Goal: Information Seeking & Learning: Find specific fact

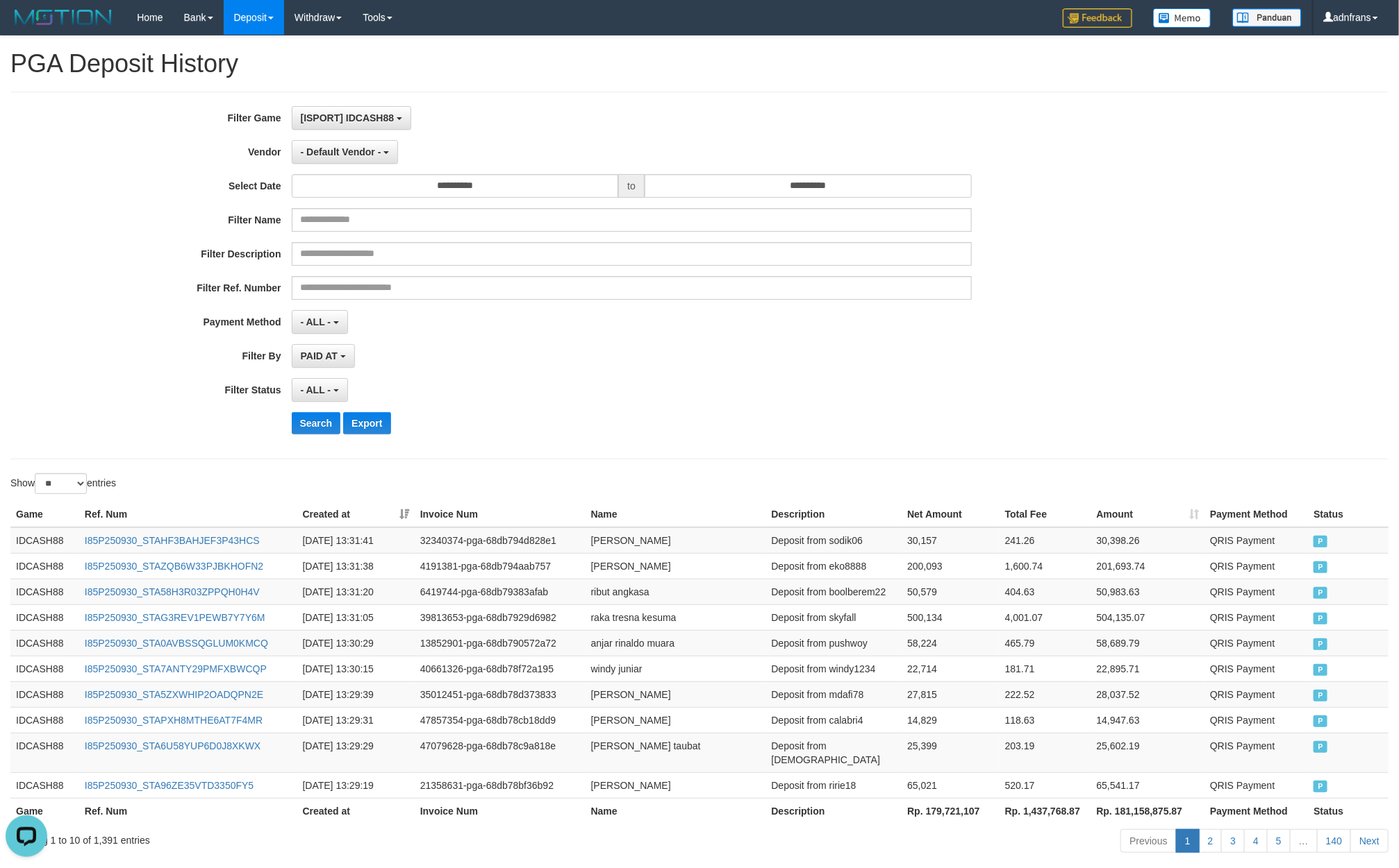
scroll to position [13, 0]
click at [358, 155] on span "- Default Vendor -" at bounding box center [341, 152] width 80 height 11
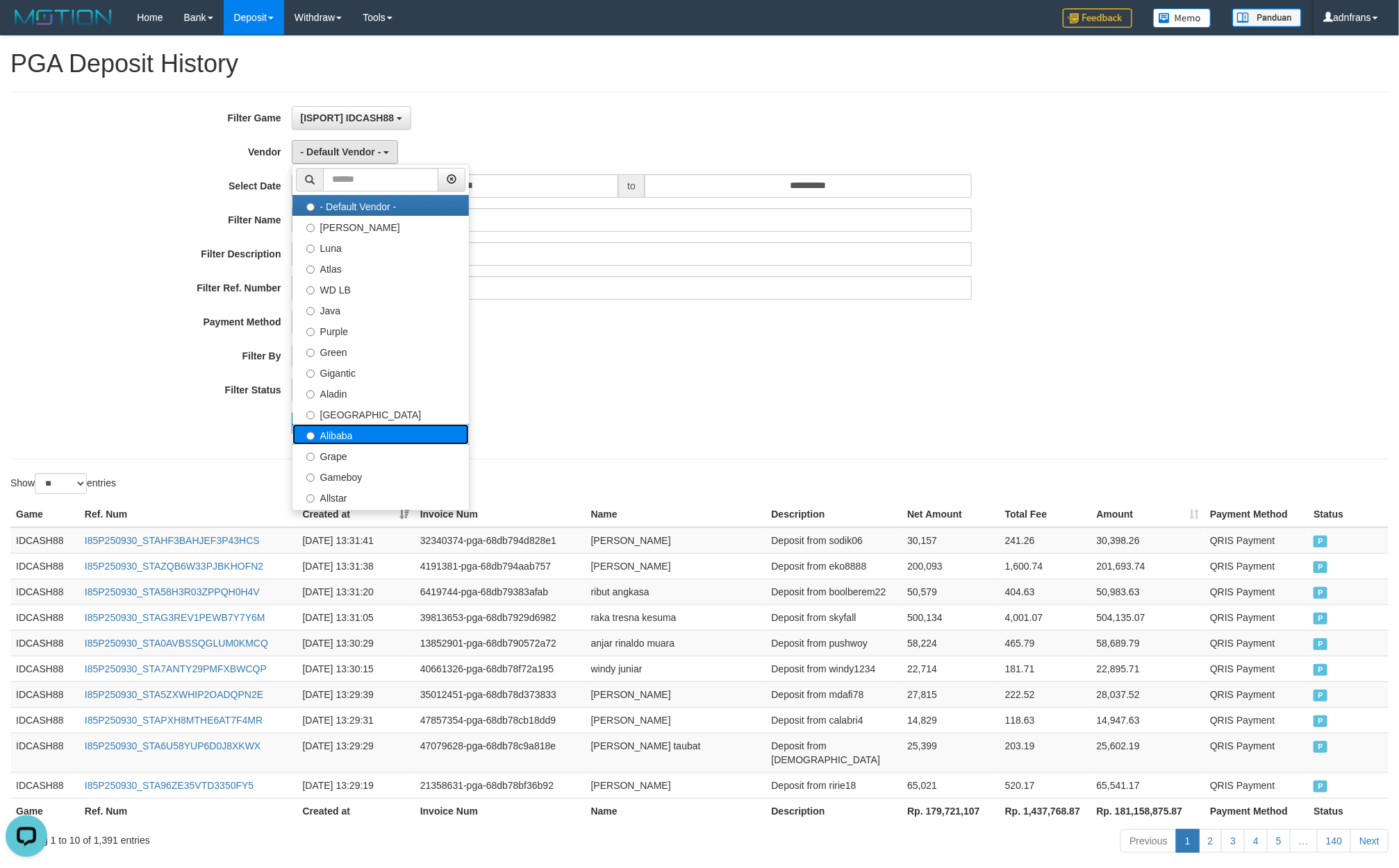
click at [351, 431] on label "Alibaba" at bounding box center [380, 434] width 176 height 21
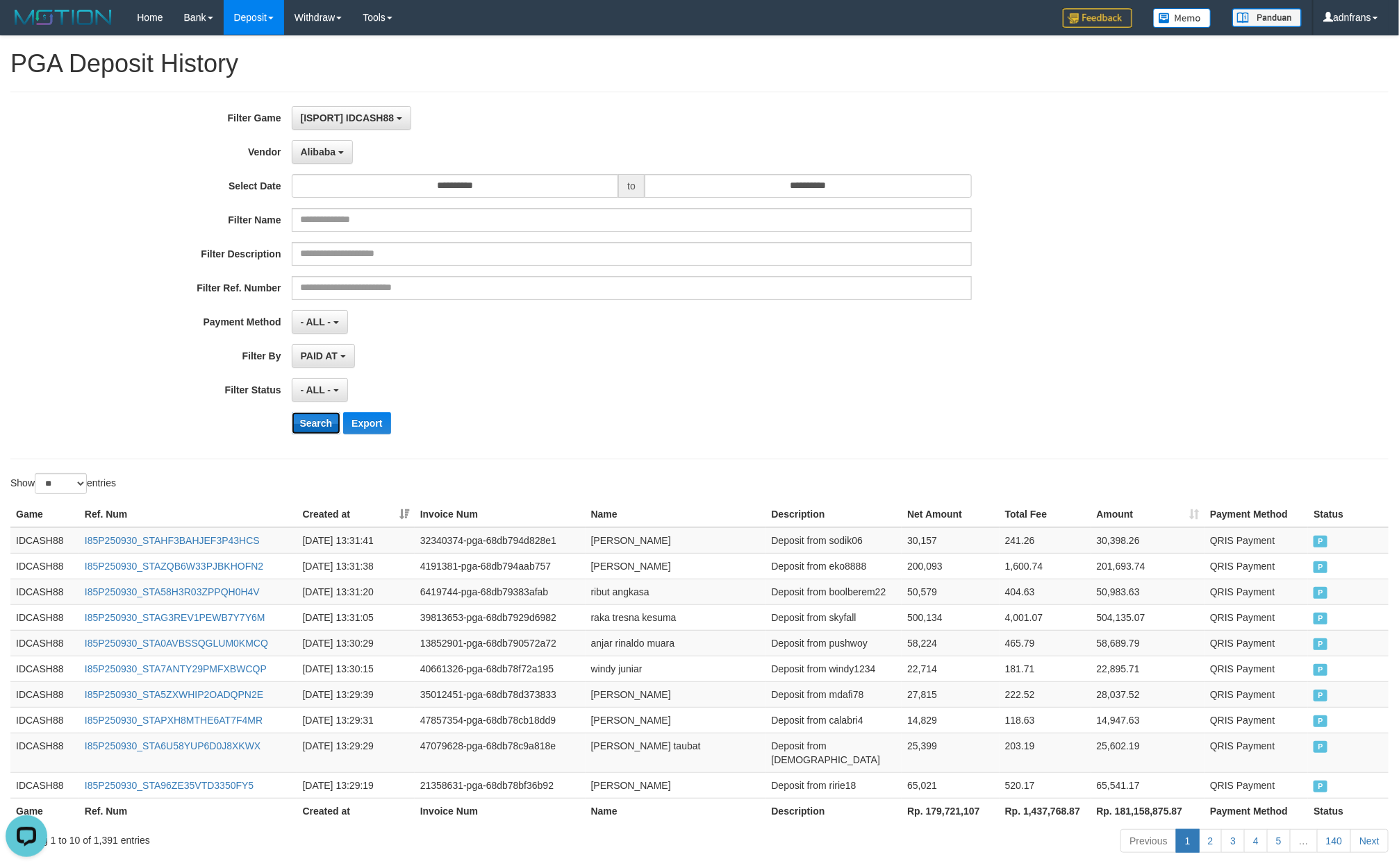
click at [319, 434] on button "Search" at bounding box center [316, 424] width 49 height 22
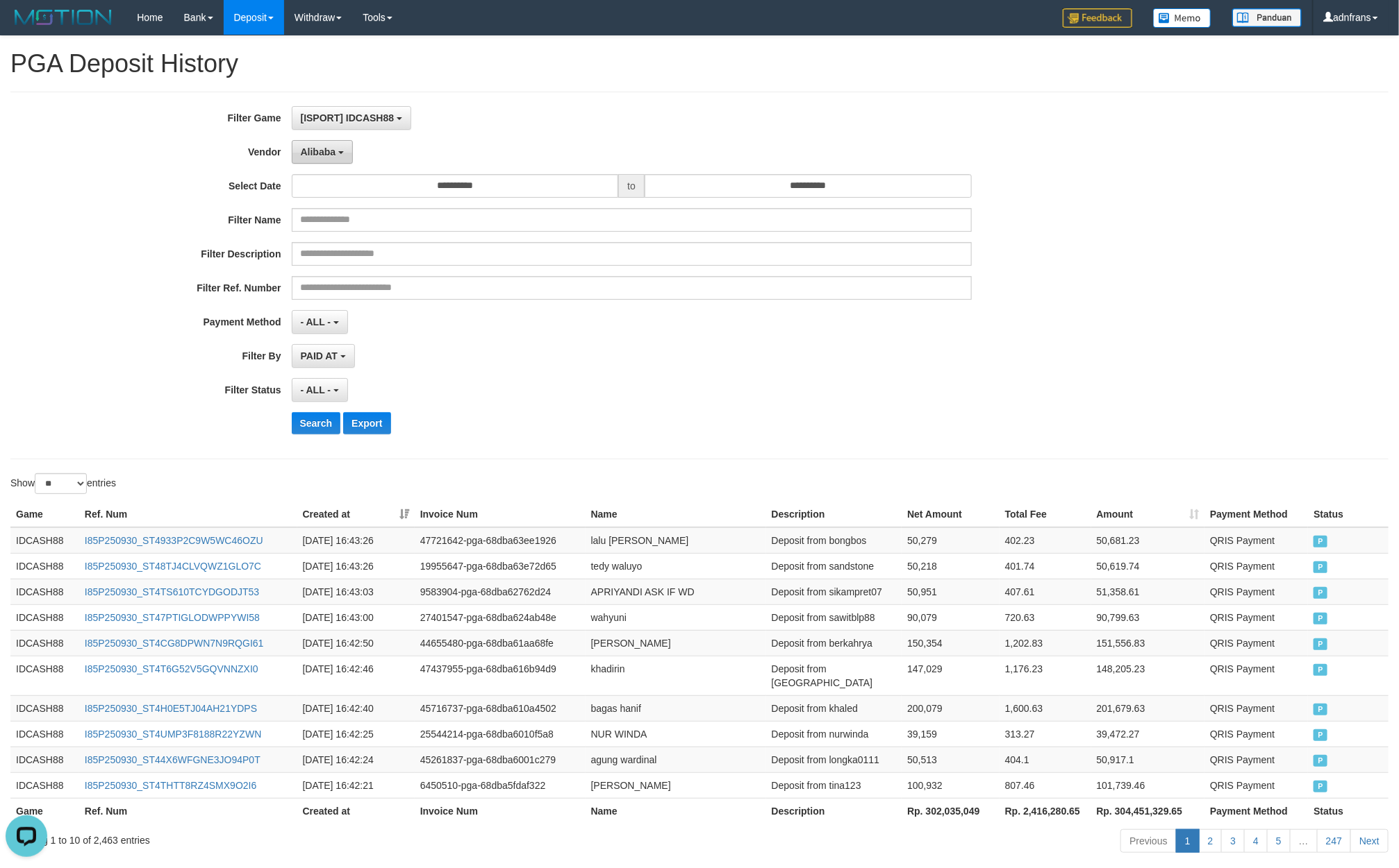
click at [312, 146] on button "Alibaba" at bounding box center [321, 152] width 61 height 24
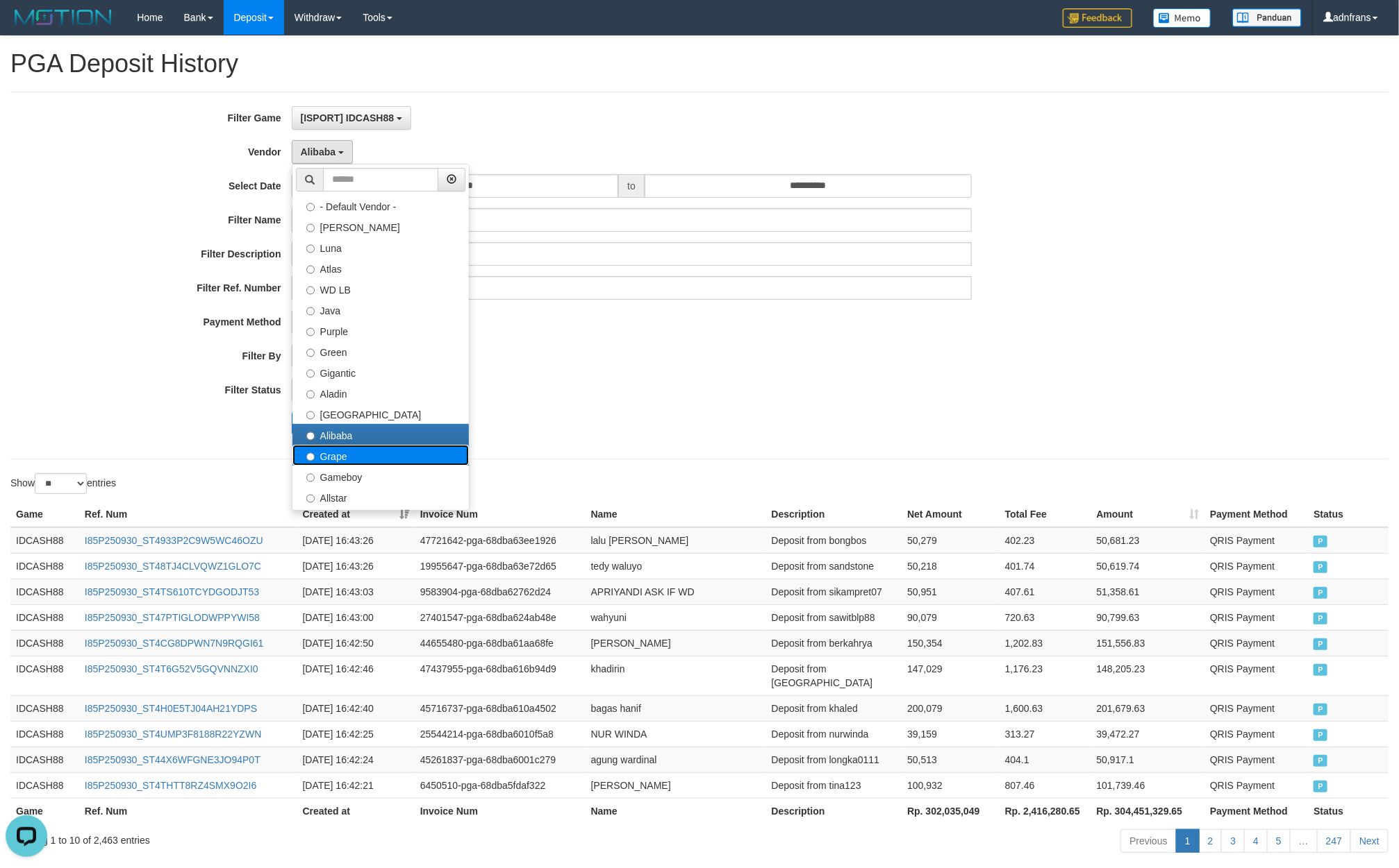
click at [340, 461] on label "Grape" at bounding box center [380, 455] width 176 height 21
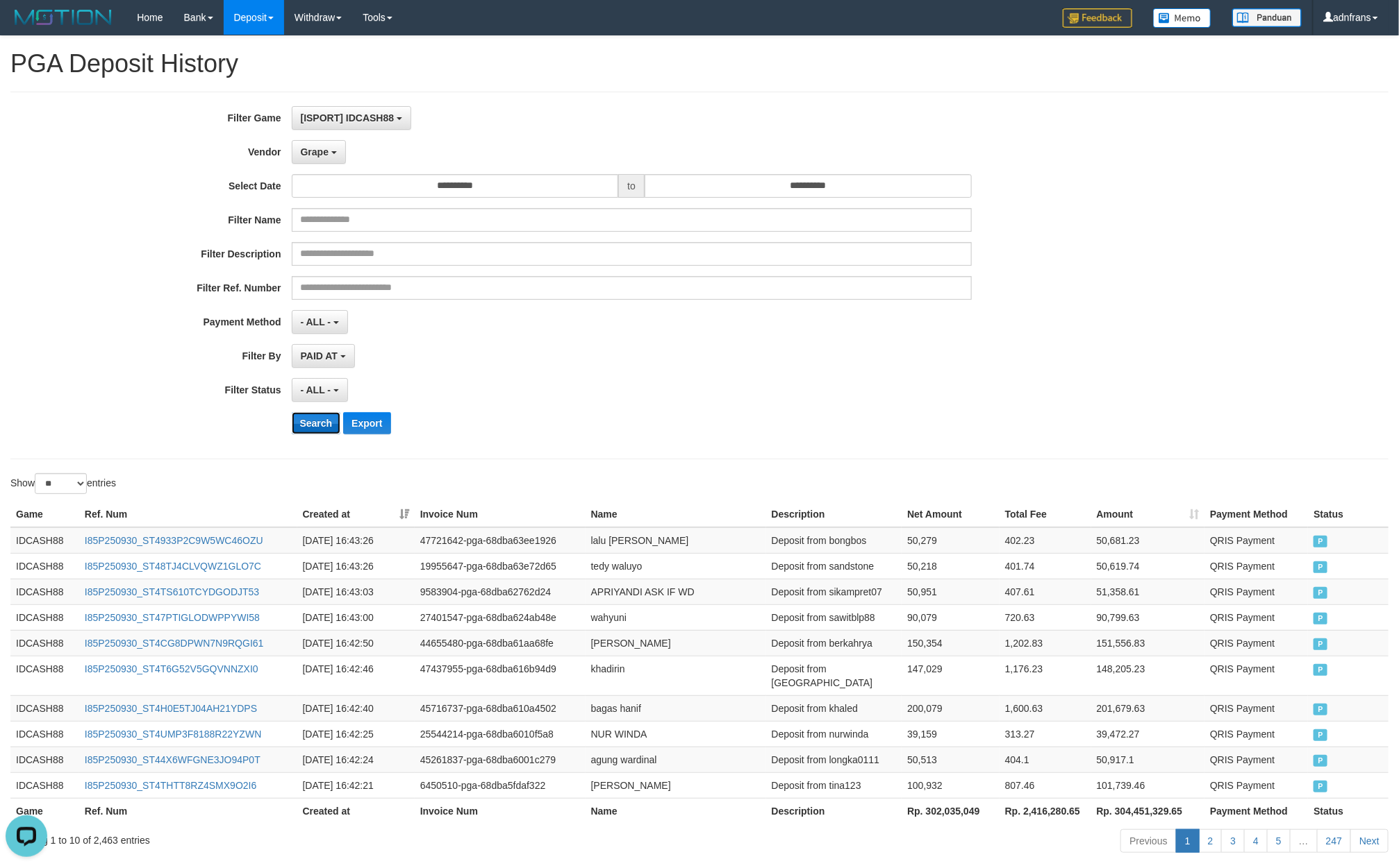
click at [313, 431] on button "Search" at bounding box center [316, 424] width 49 height 22
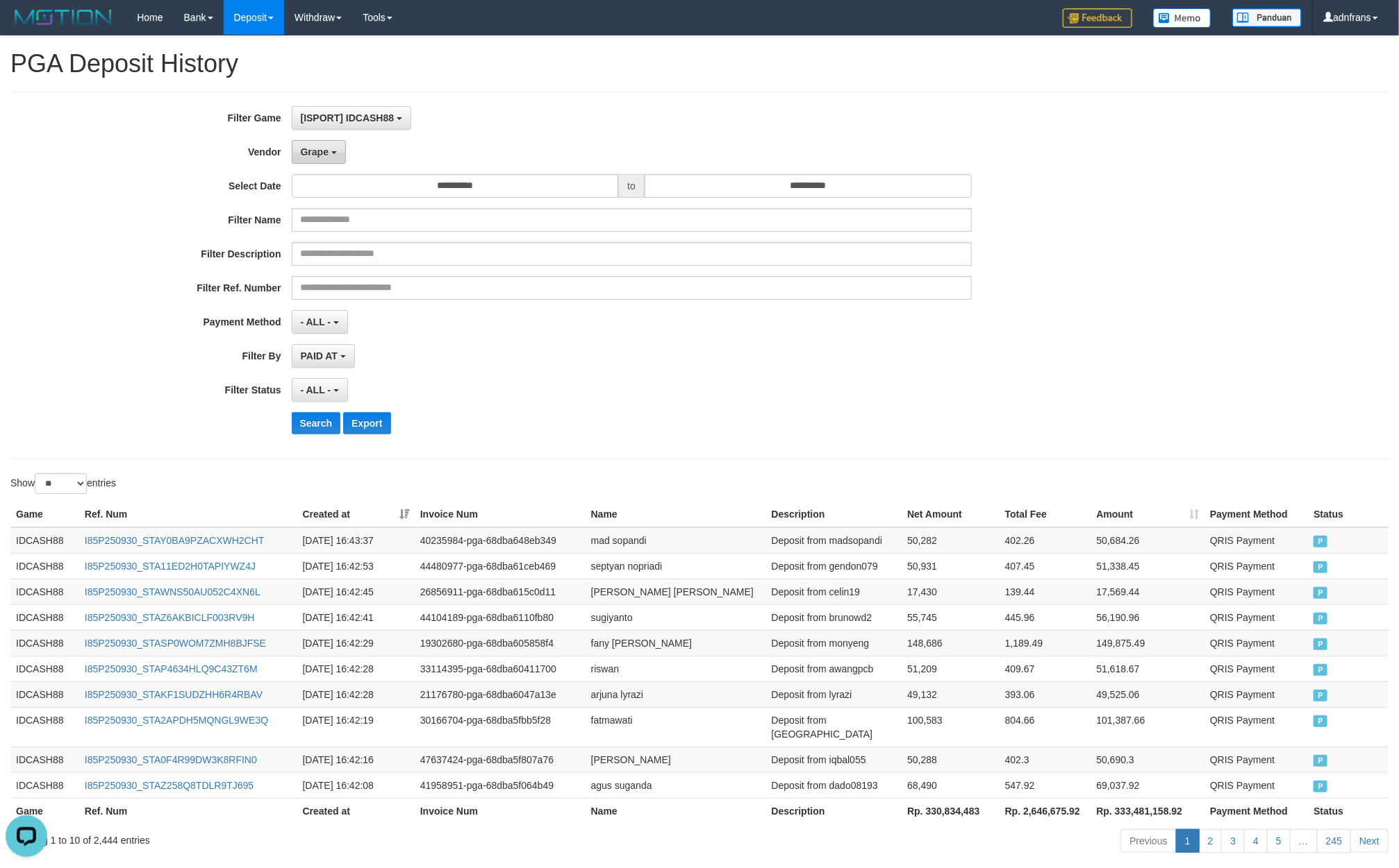
click at [323, 143] on button "Grape" at bounding box center [318, 152] width 54 height 24
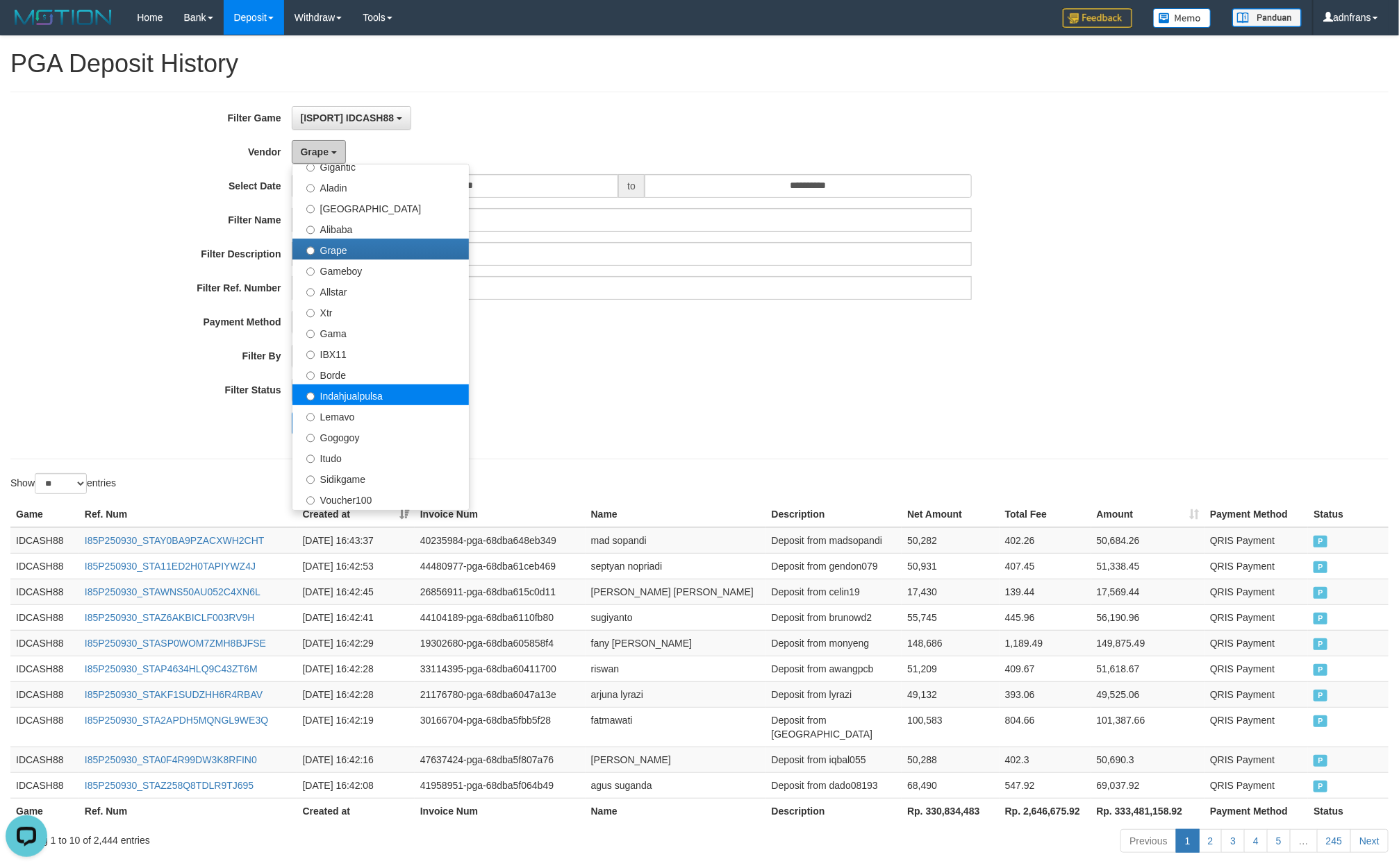
scroll to position [208, 0]
click at [406, 392] on label "Indahjualpulsa" at bounding box center [380, 392] width 176 height 21
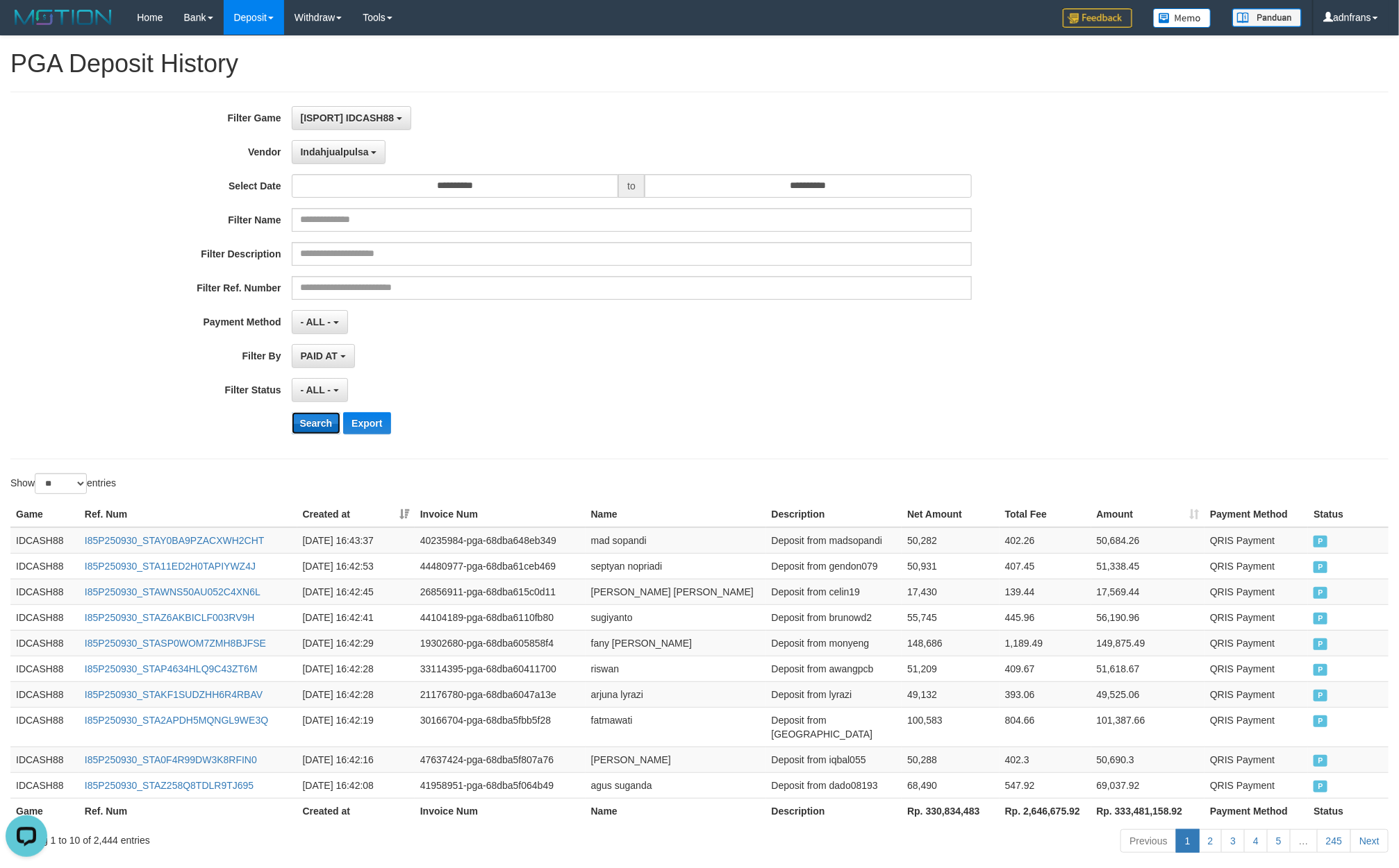
click at [320, 429] on button "Search" at bounding box center [316, 424] width 49 height 22
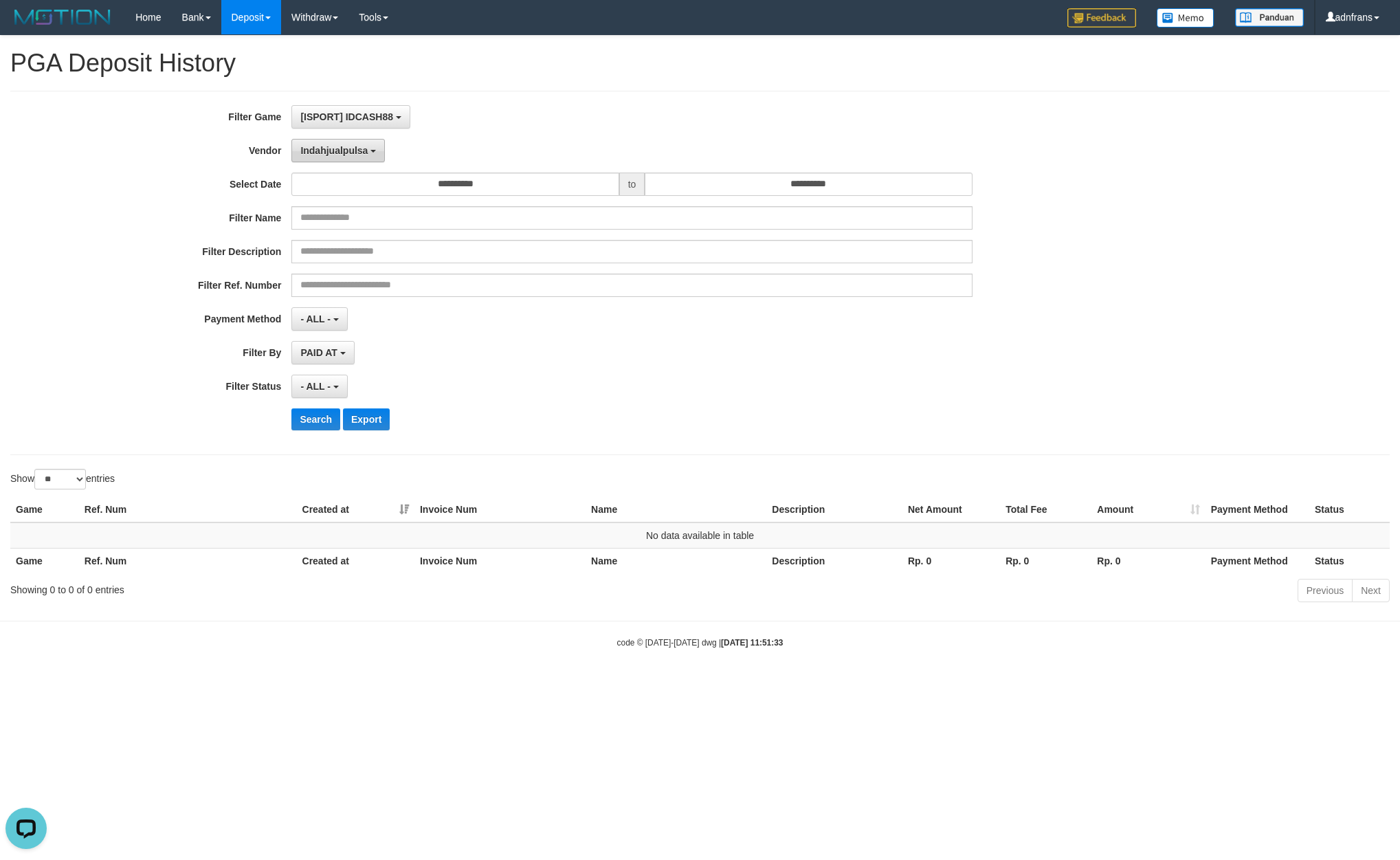
click at [341, 147] on span "Indahjualpulsa" at bounding box center [334, 150] width 68 height 11
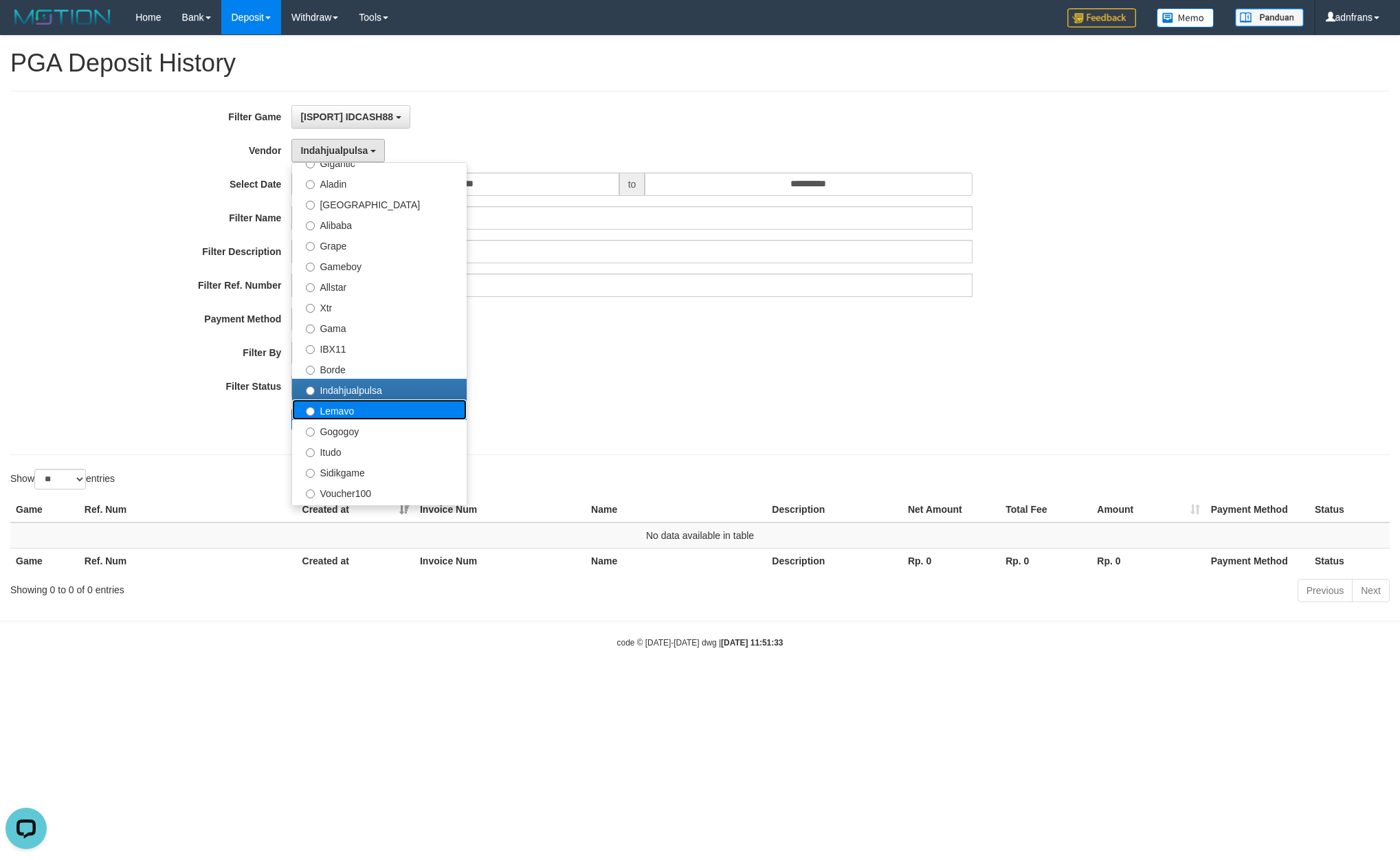
click at [331, 413] on label "Lemavo" at bounding box center [379, 410] width 174 height 21
select select "**********"
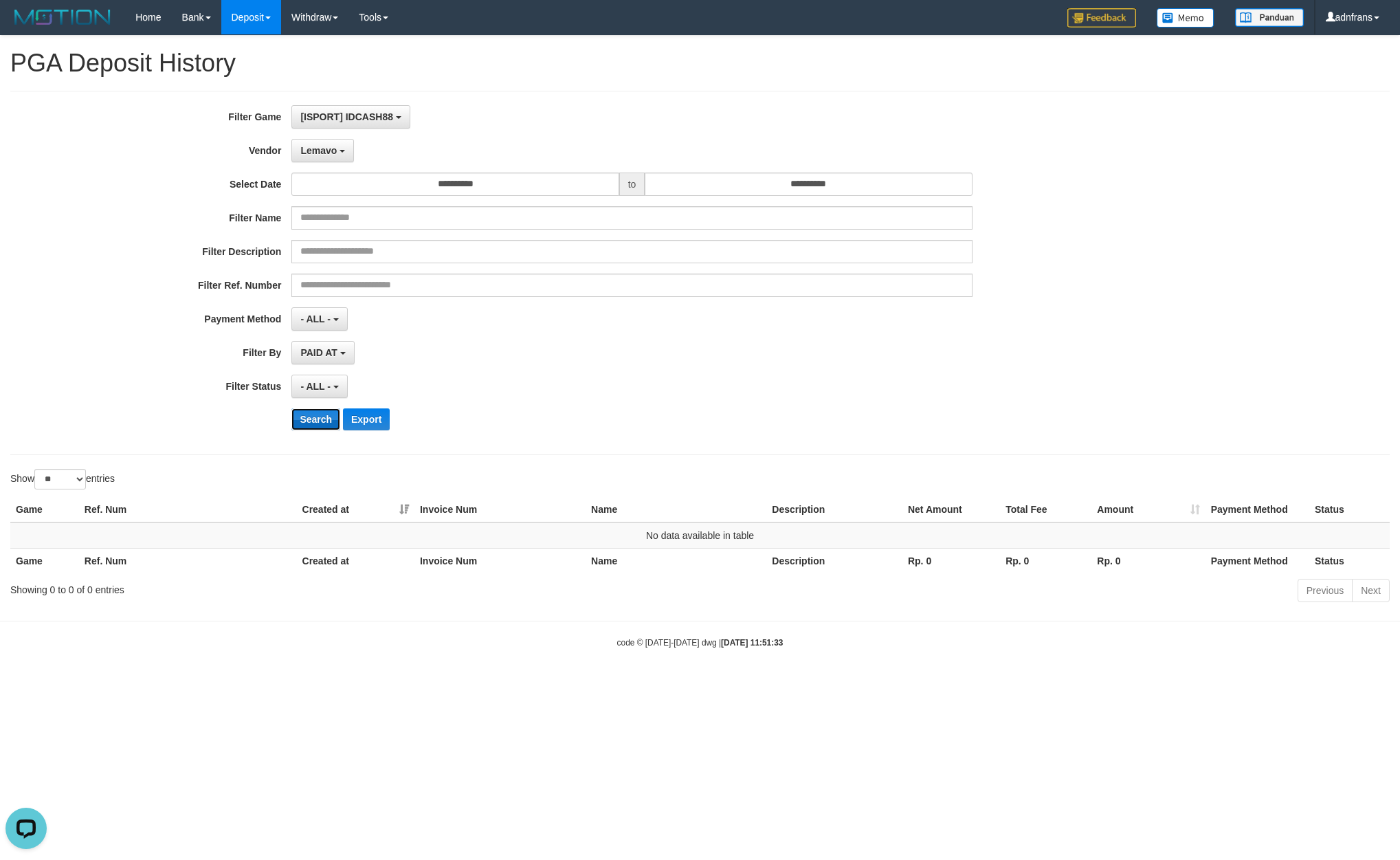
click at [315, 423] on button "Search" at bounding box center [315, 420] width 49 height 22
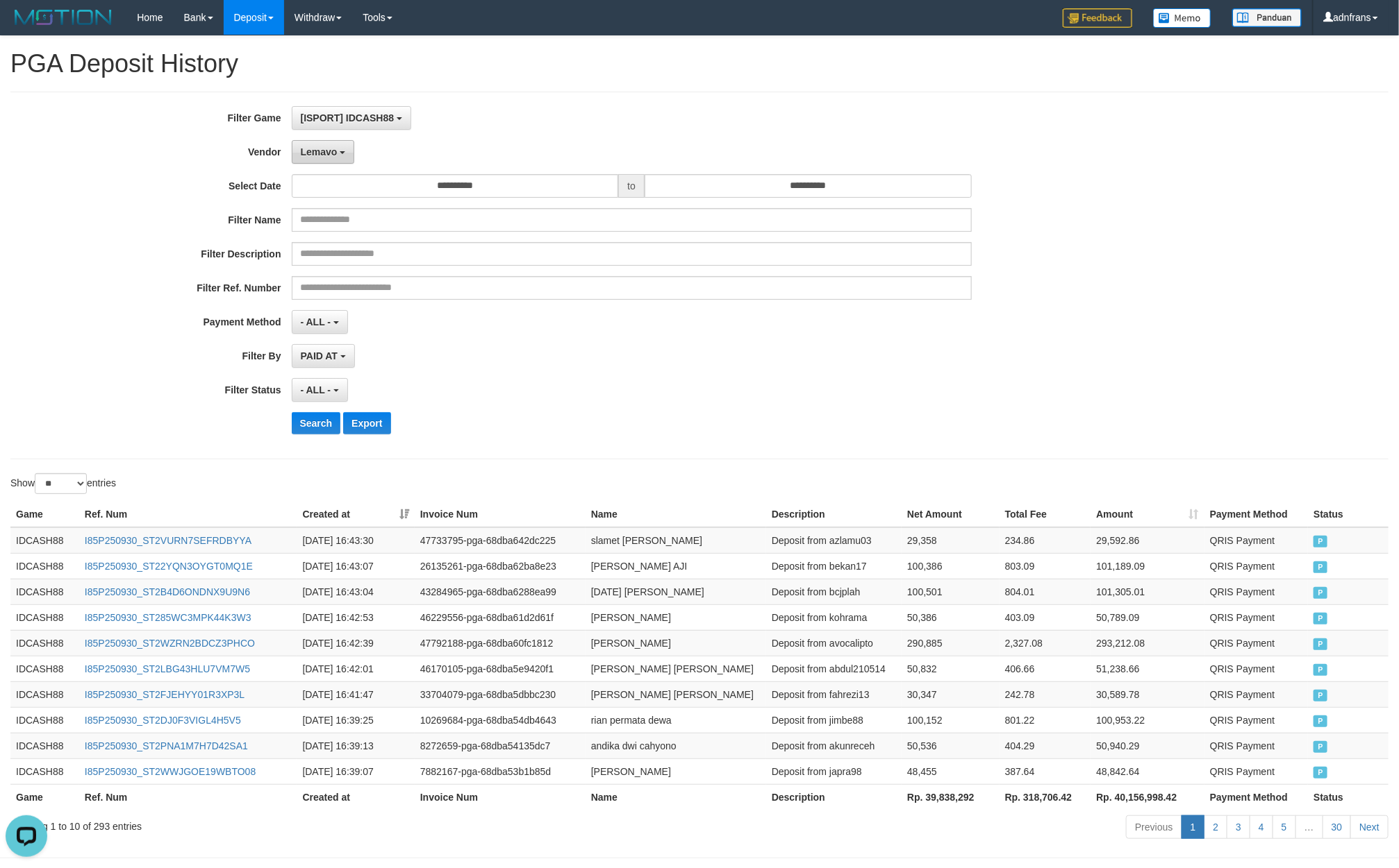
click at [319, 151] on span "Lemavo" at bounding box center [319, 152] width 37 height 11
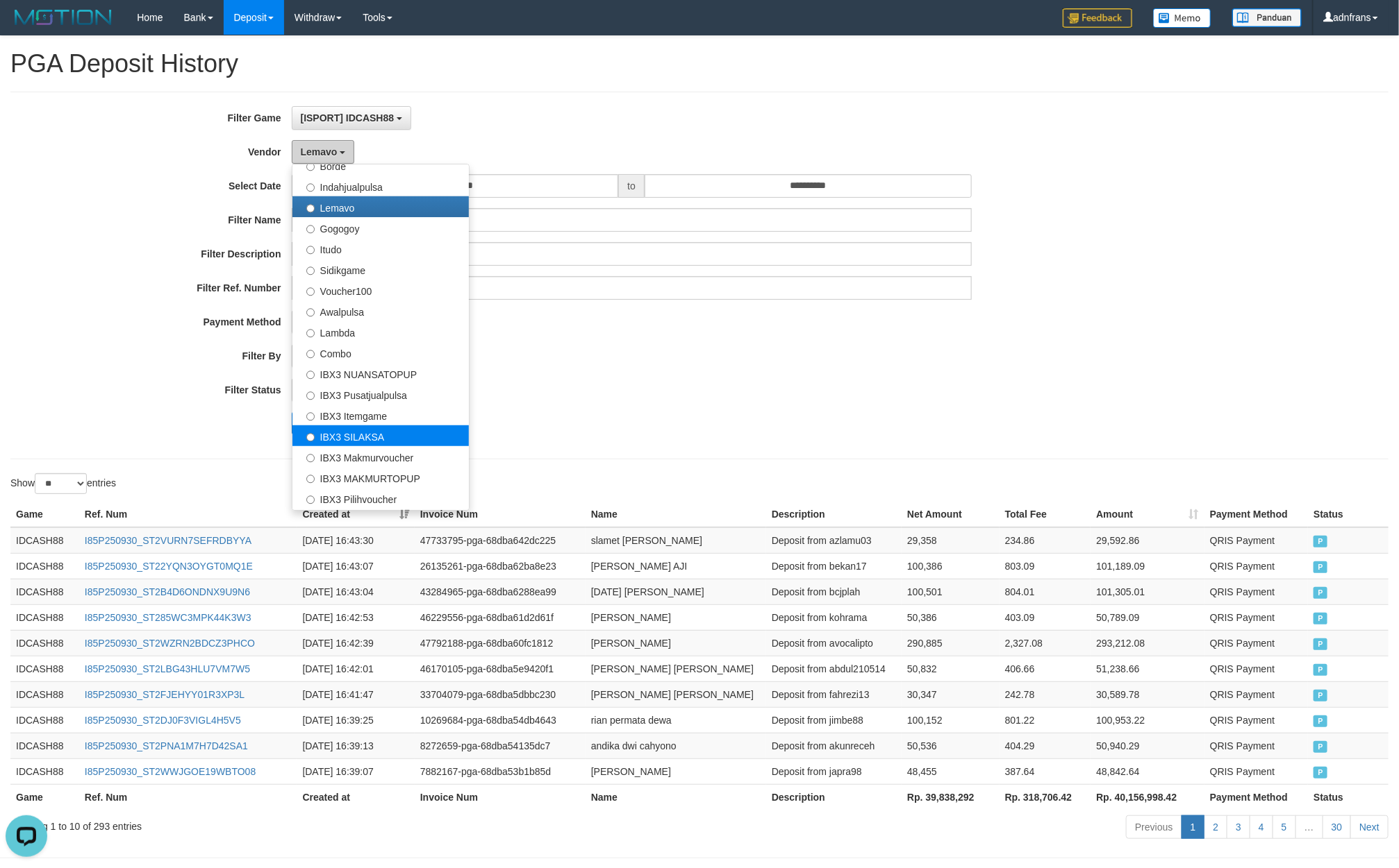
scroll to position [416, 0]
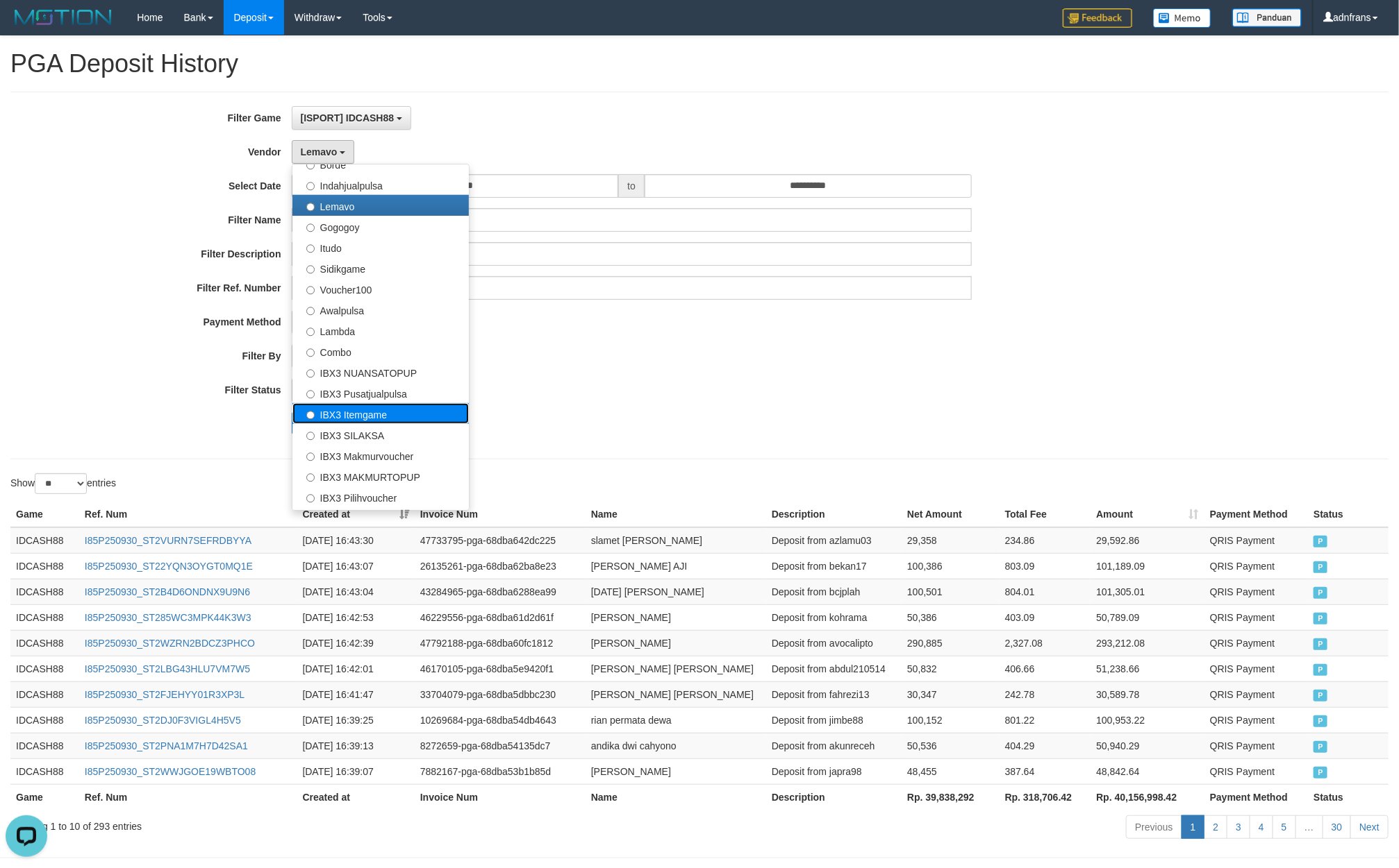
click at [392, 415] on label "IBX3 Itemgame" at bounding box center [380, 413] width 176 height 21
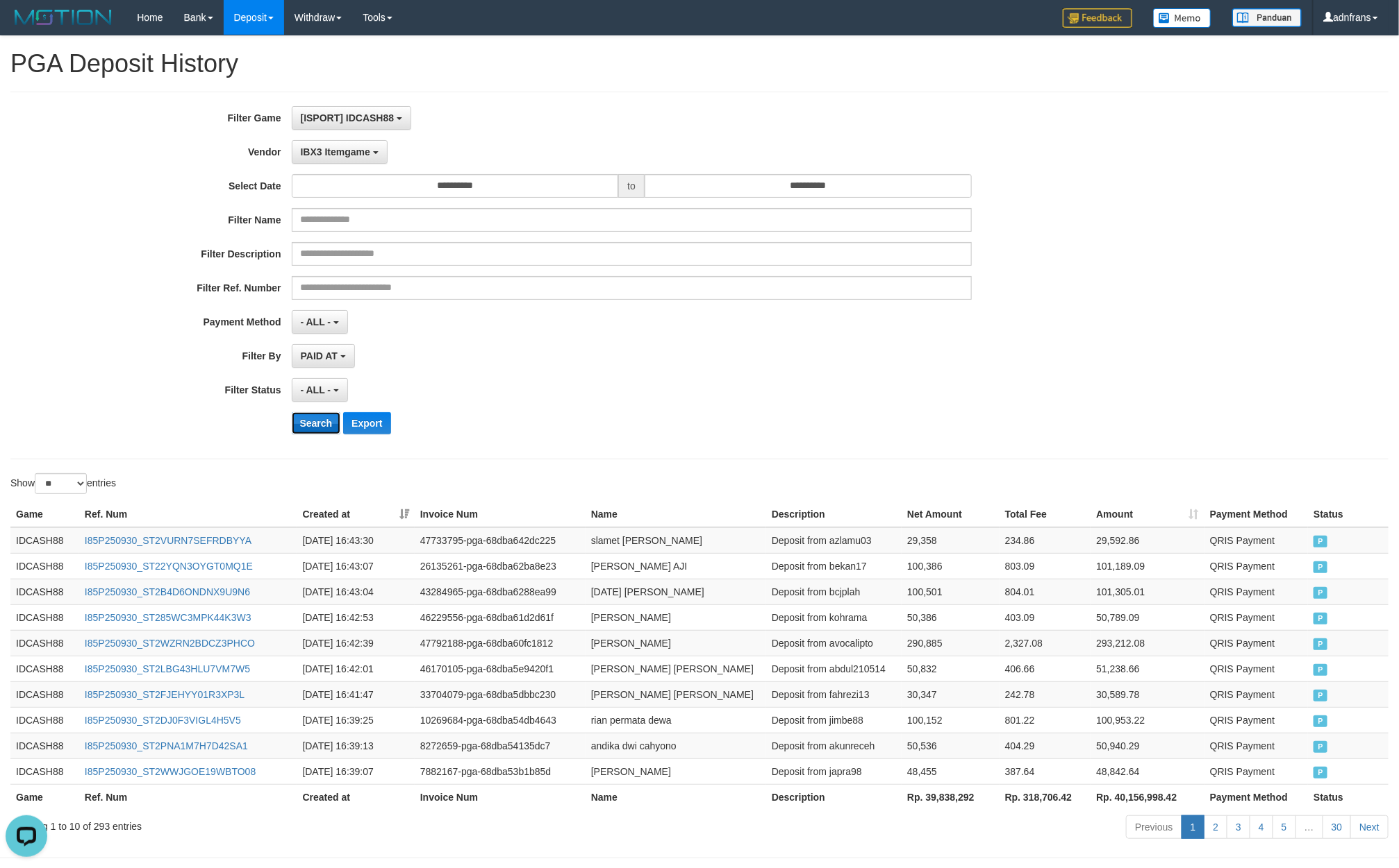
click at [329, 427] on button "Search" at bounding box center [316, 424] width 49 height 22
click at [331, 422] on button "Search" at bounding box center [316, 424] width 49 height 22
click at [956, 801] on th "Rp. 13,231,343" at bounding box center [950, 797] width 98 height 26
copy th "13,231,343"
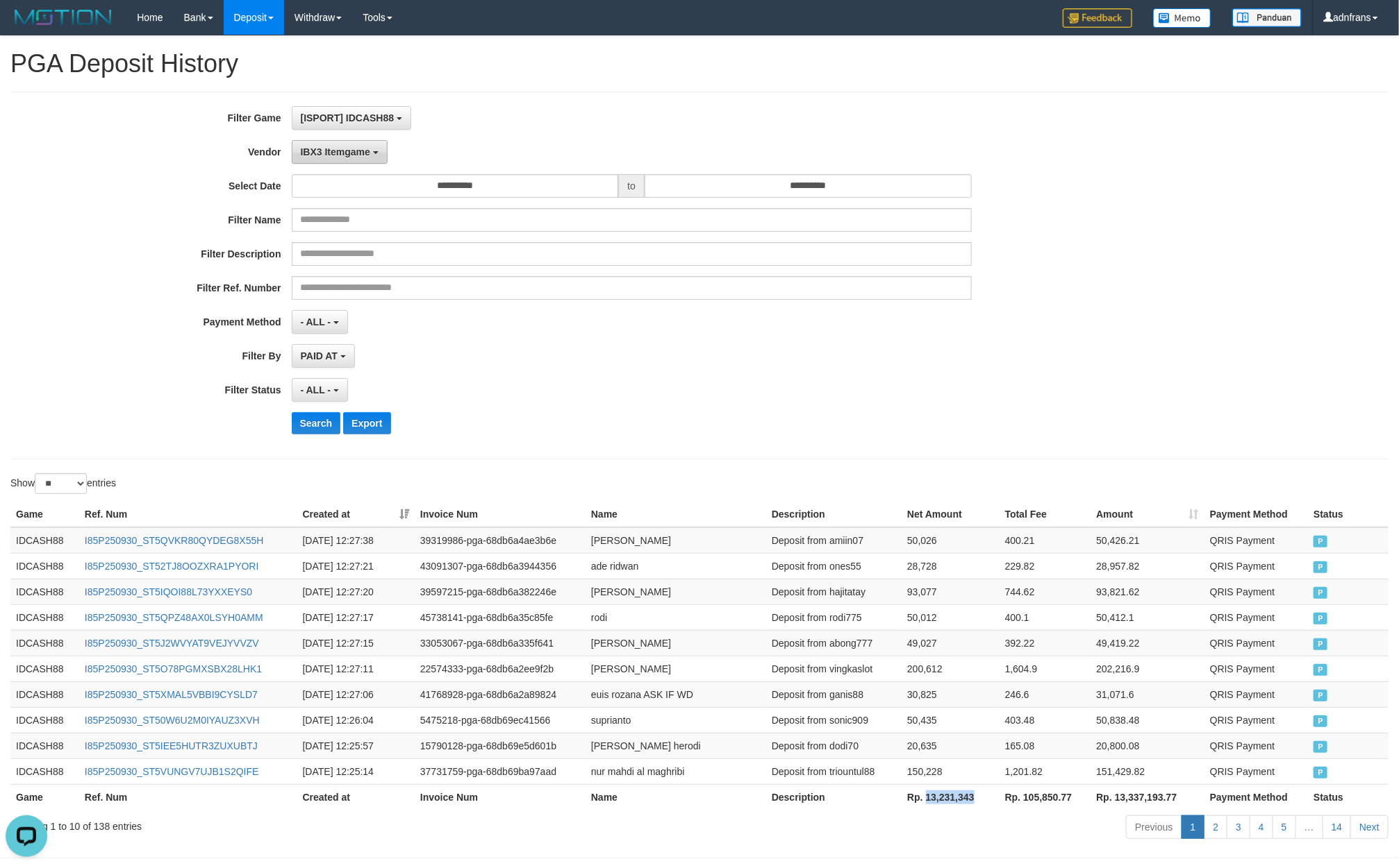
click at [349, 155] on span "IBX3 Itemgame" at bounding box center [335, 152] width 69 height 11
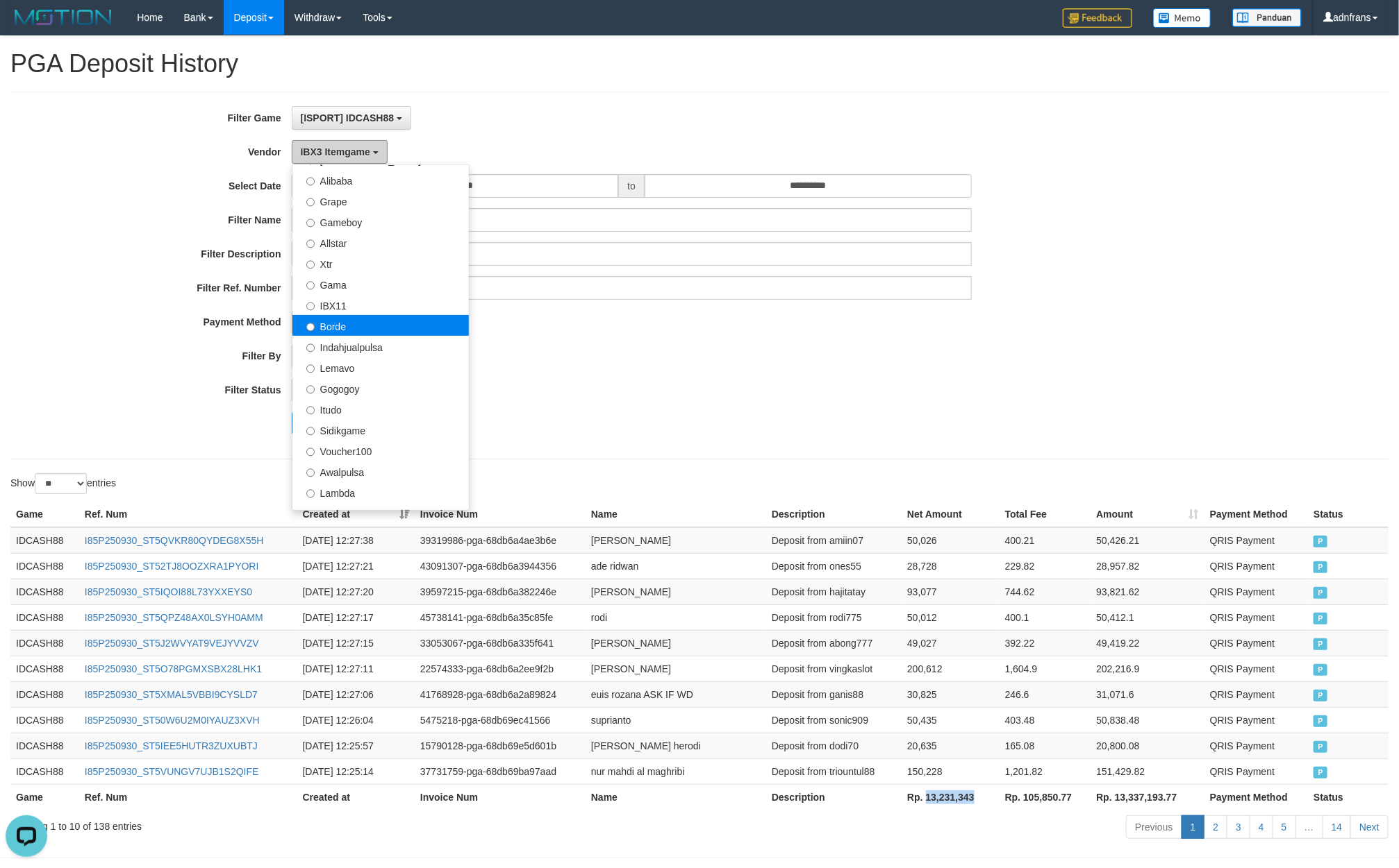
scroll to position [208, 0]
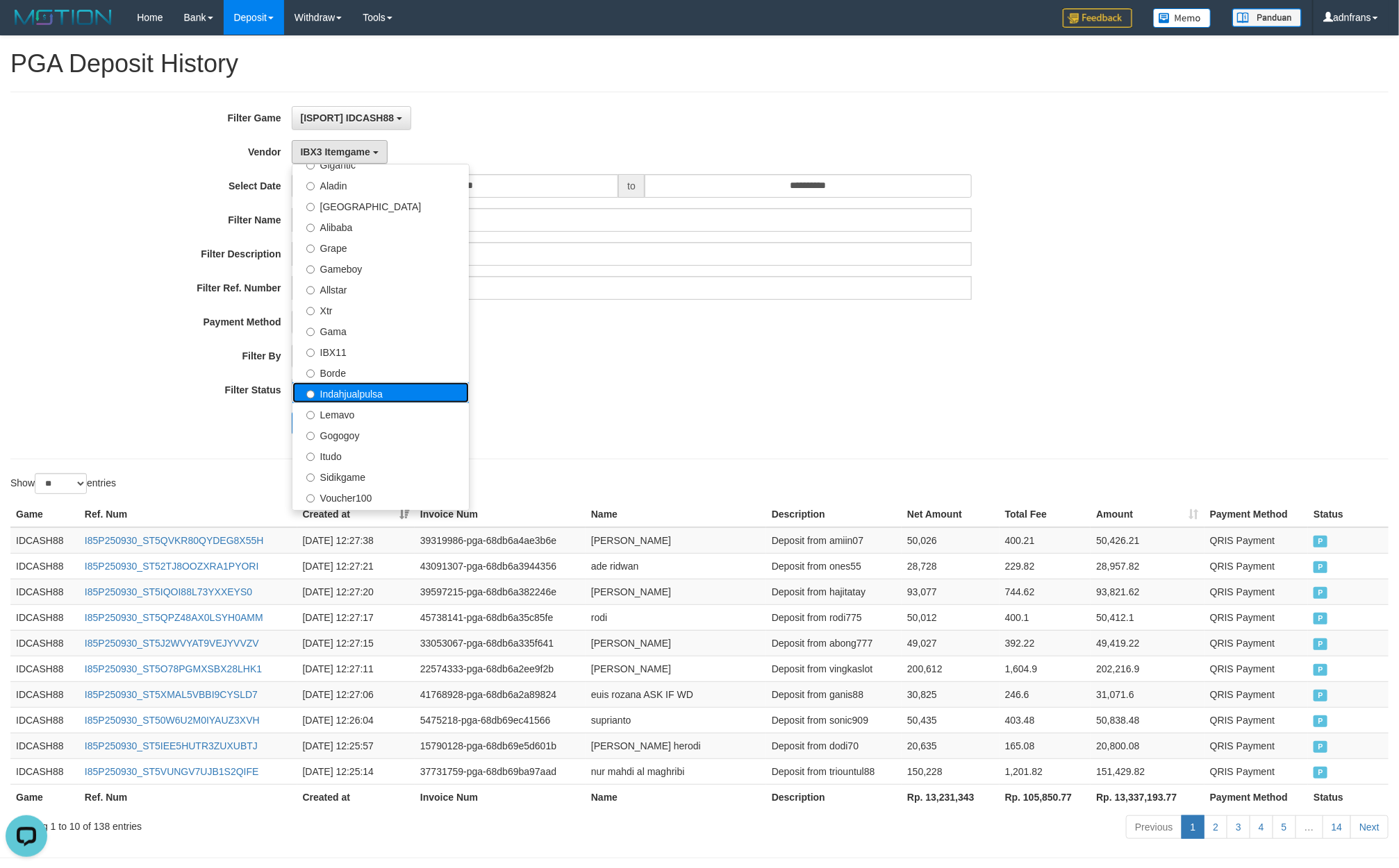
click at [382, 390] on label "Indahjualpulsa" at bounding box center [380, 392] width 176 height 21
select select "**********"
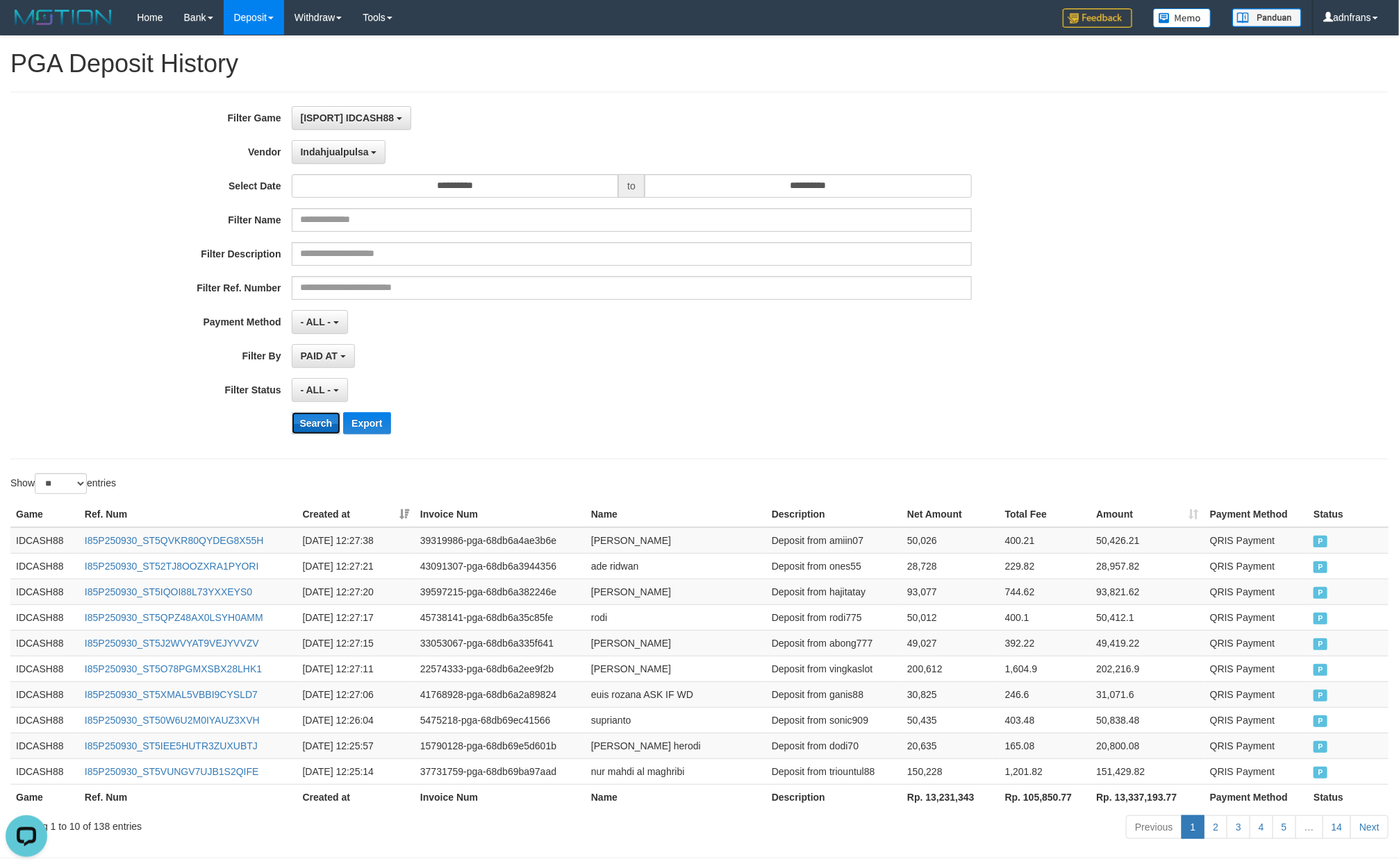
click at [309, 434] on button "Search" at bounding box center [316, 424] width 49 height 22
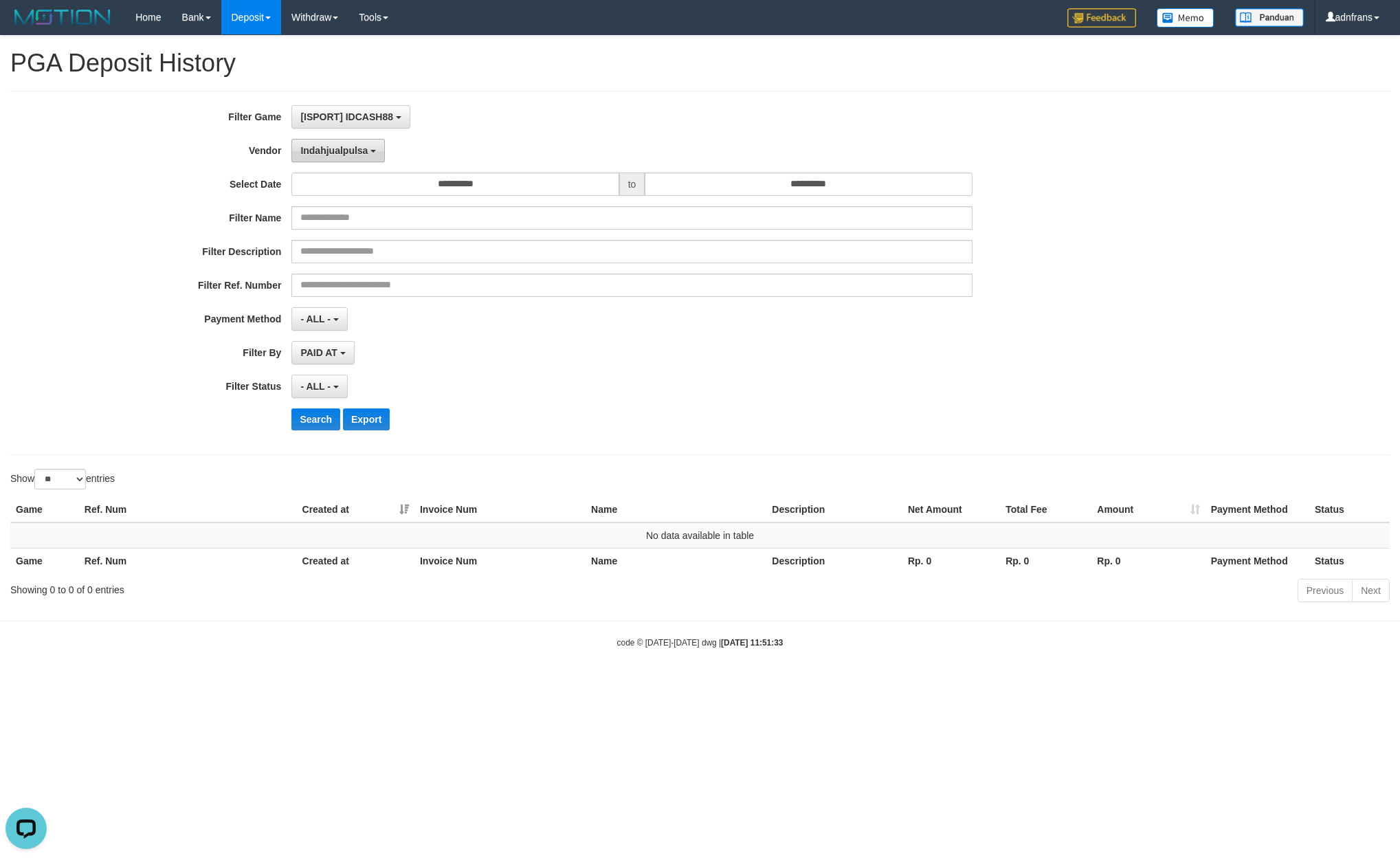
click at [328, 157] on button "Indahjualpulsa" at bounding box center [337, 151] width 93 height 24
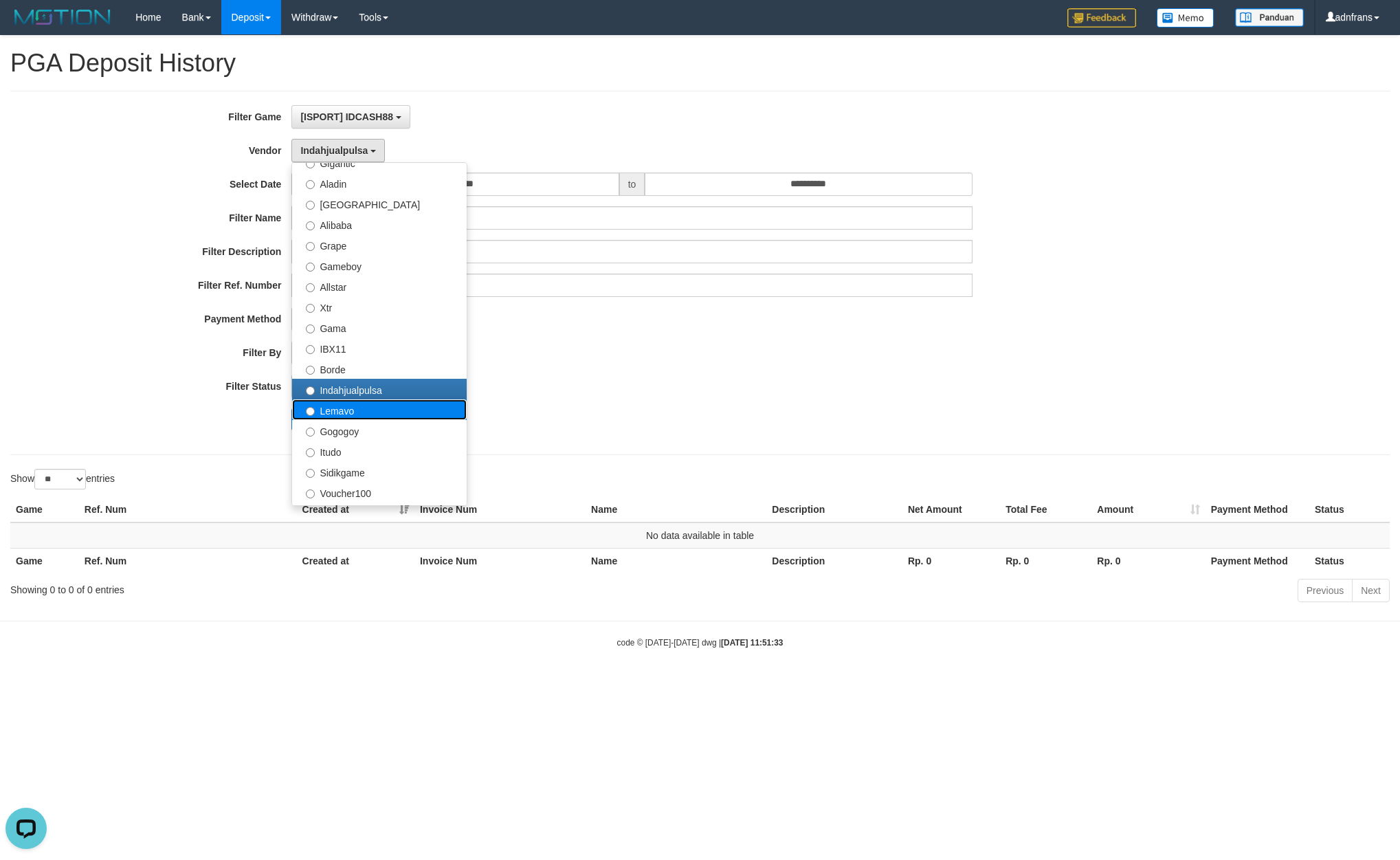
click at [371, 409] on label "Lemavo" at bounding box center [379, 410] width 174 height 21
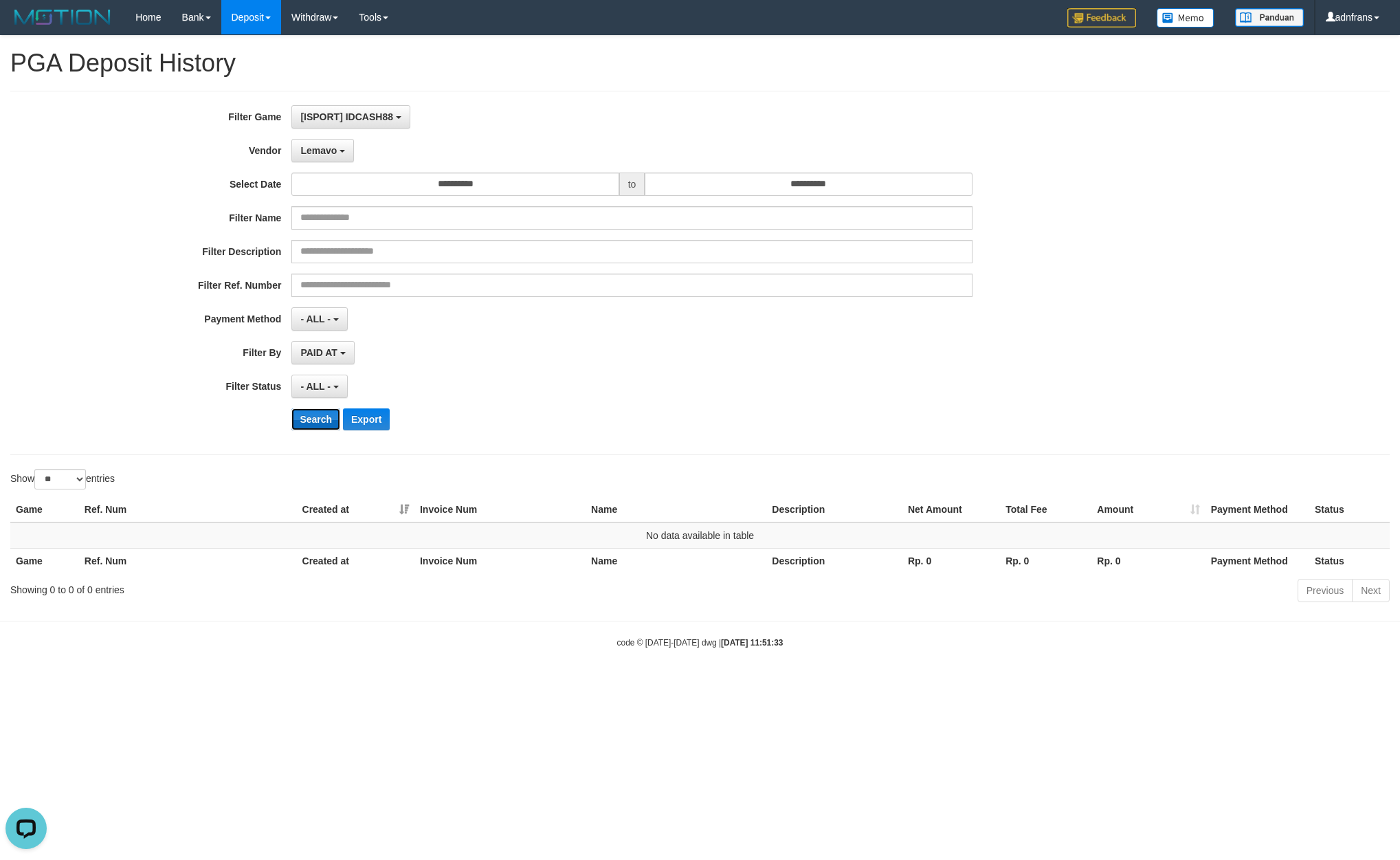
click at [297, 418] on button "Search" at bounding box center [315, 420] width 49 height 22
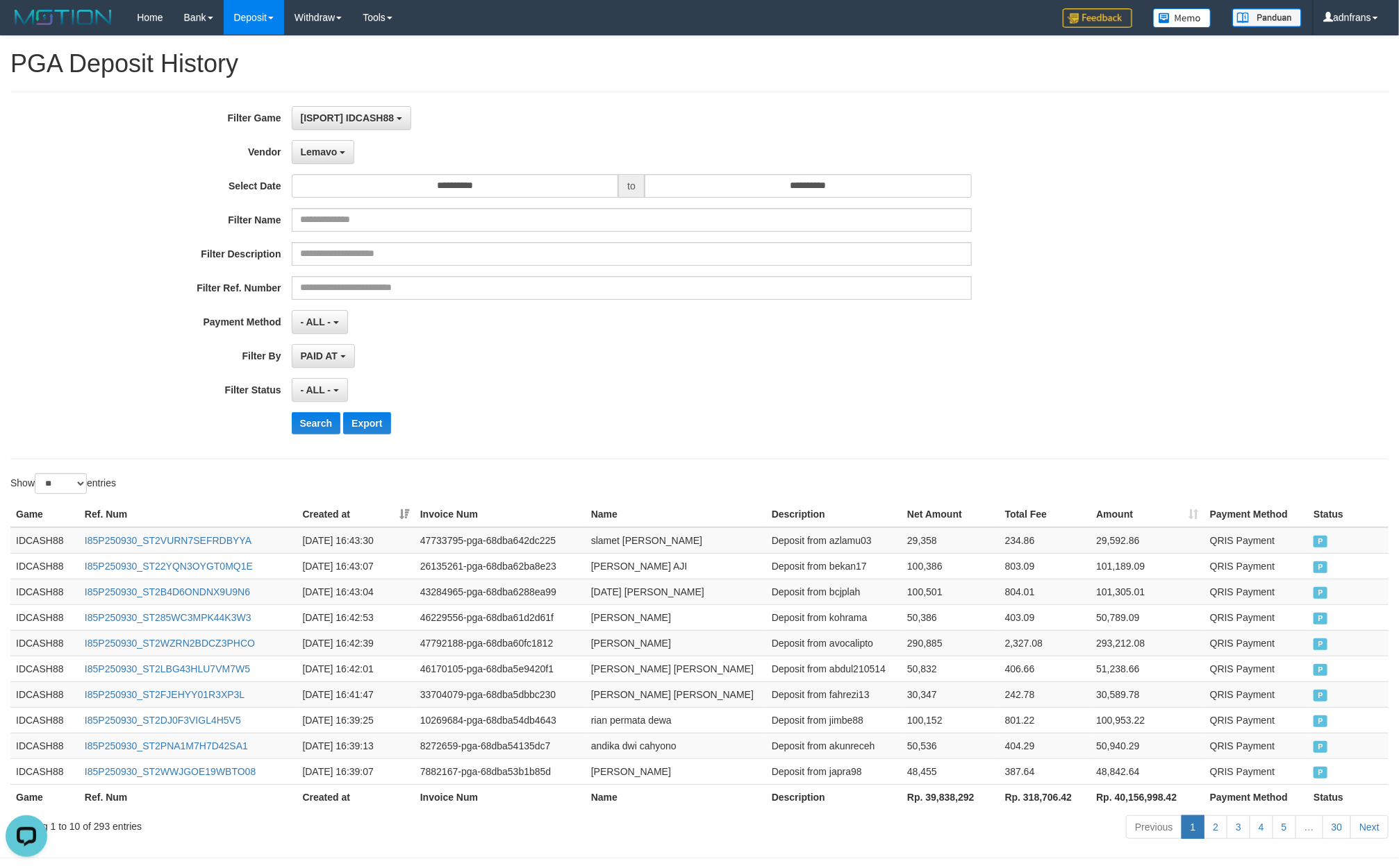
click at [942, 804] on th "Rp. 39,838,292" at bounding box center [950, 797] width 98 height 26
copy th "39,838,292"
click at [321, 151] on span "Lemavo" at bounding box center [319, 152] width 37 height 11
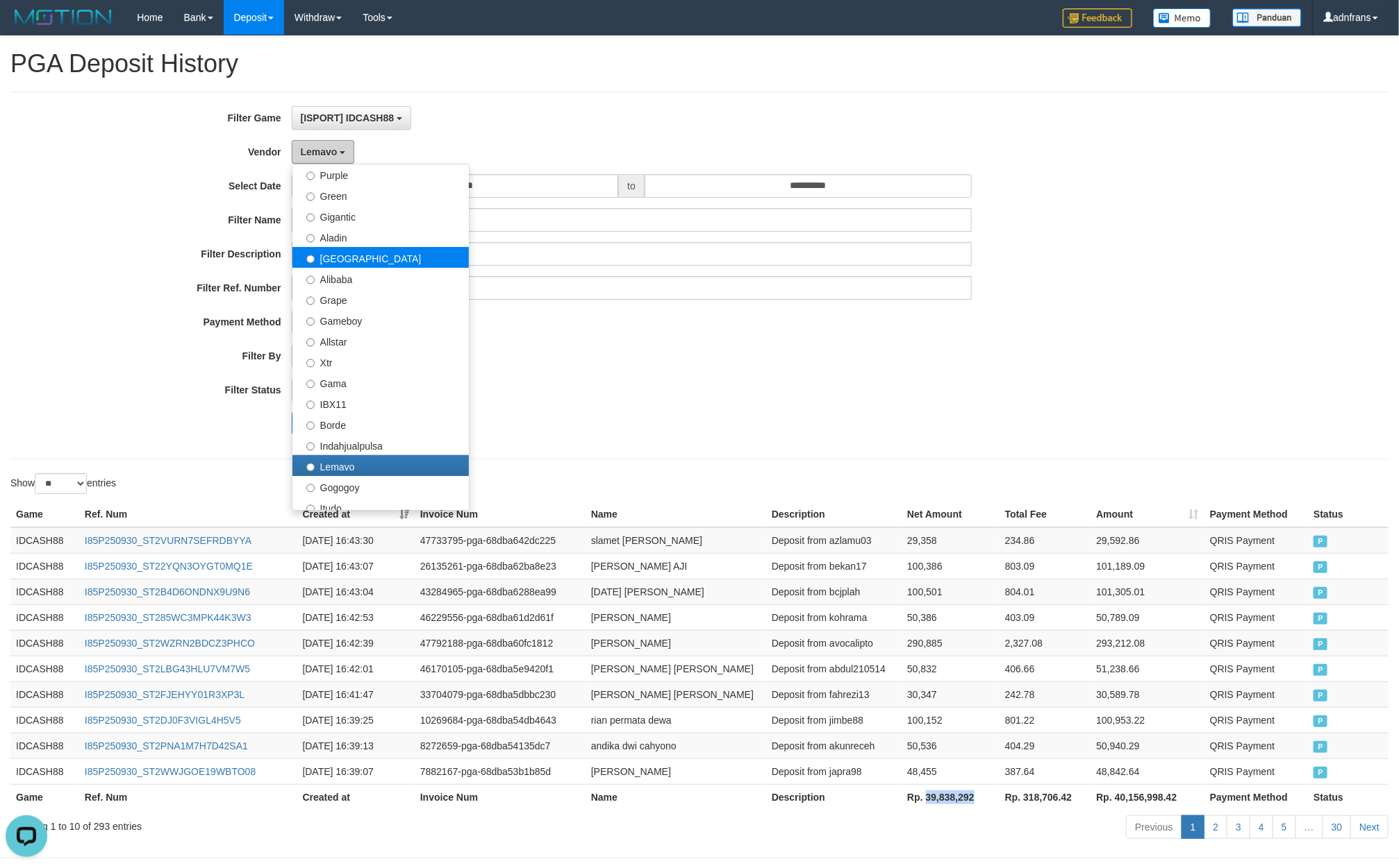
scroll to position [104, 0]
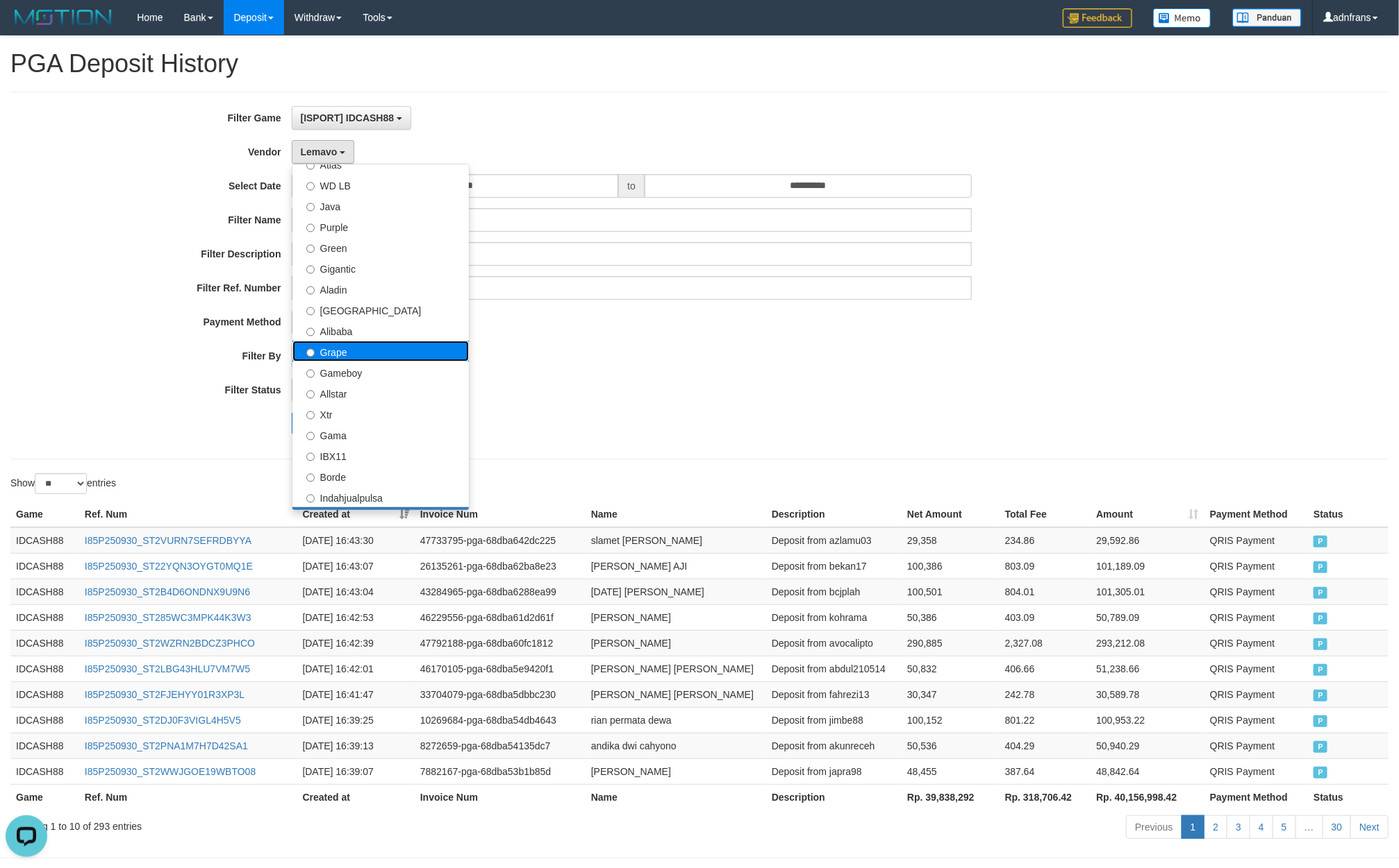
click at [356, 349] on label "Grape" at bounding box center [380, 350] width 176 height 21
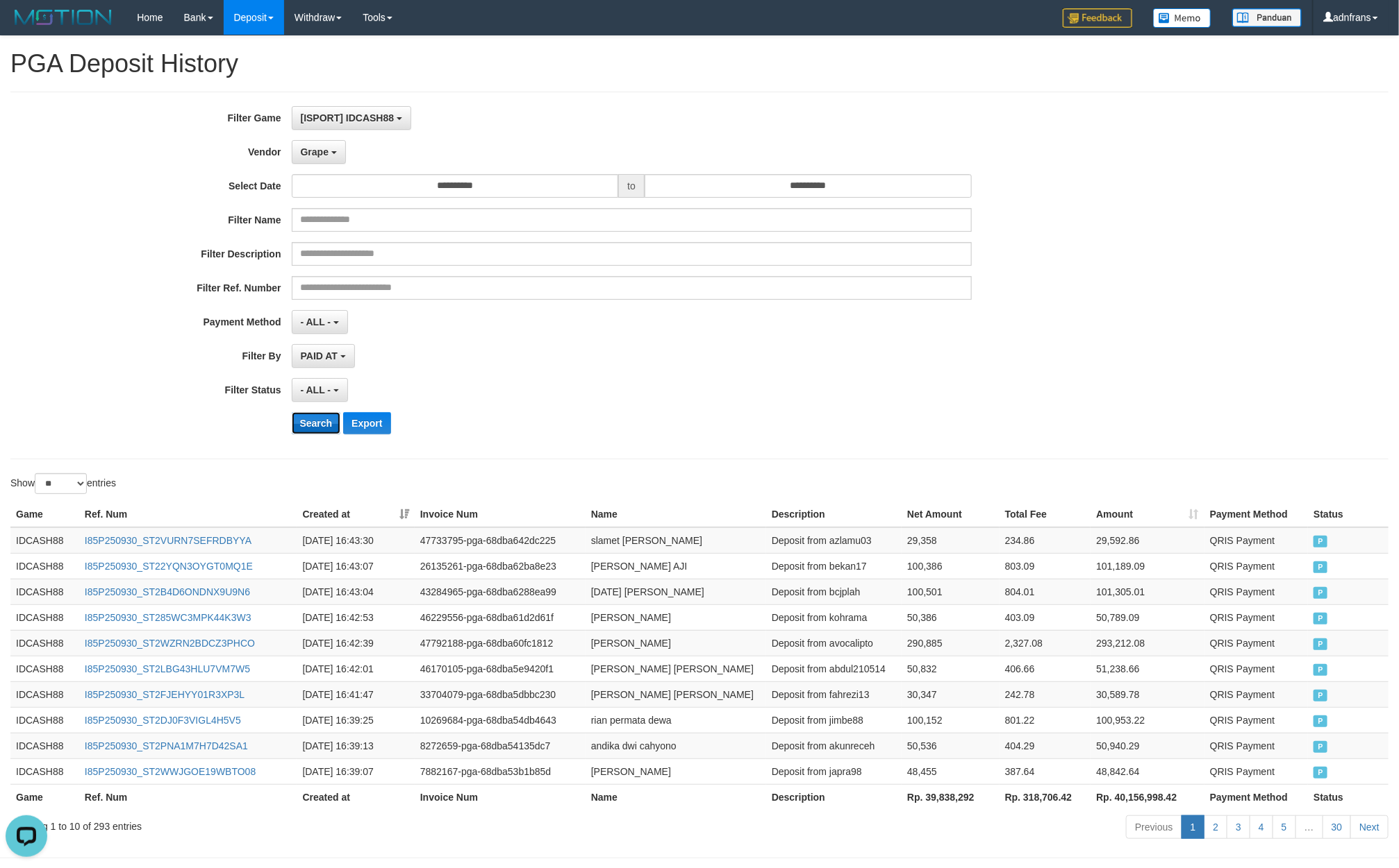
click at [314, 434] on button "Search" at bounding box center [316, 424] width 49 height 22
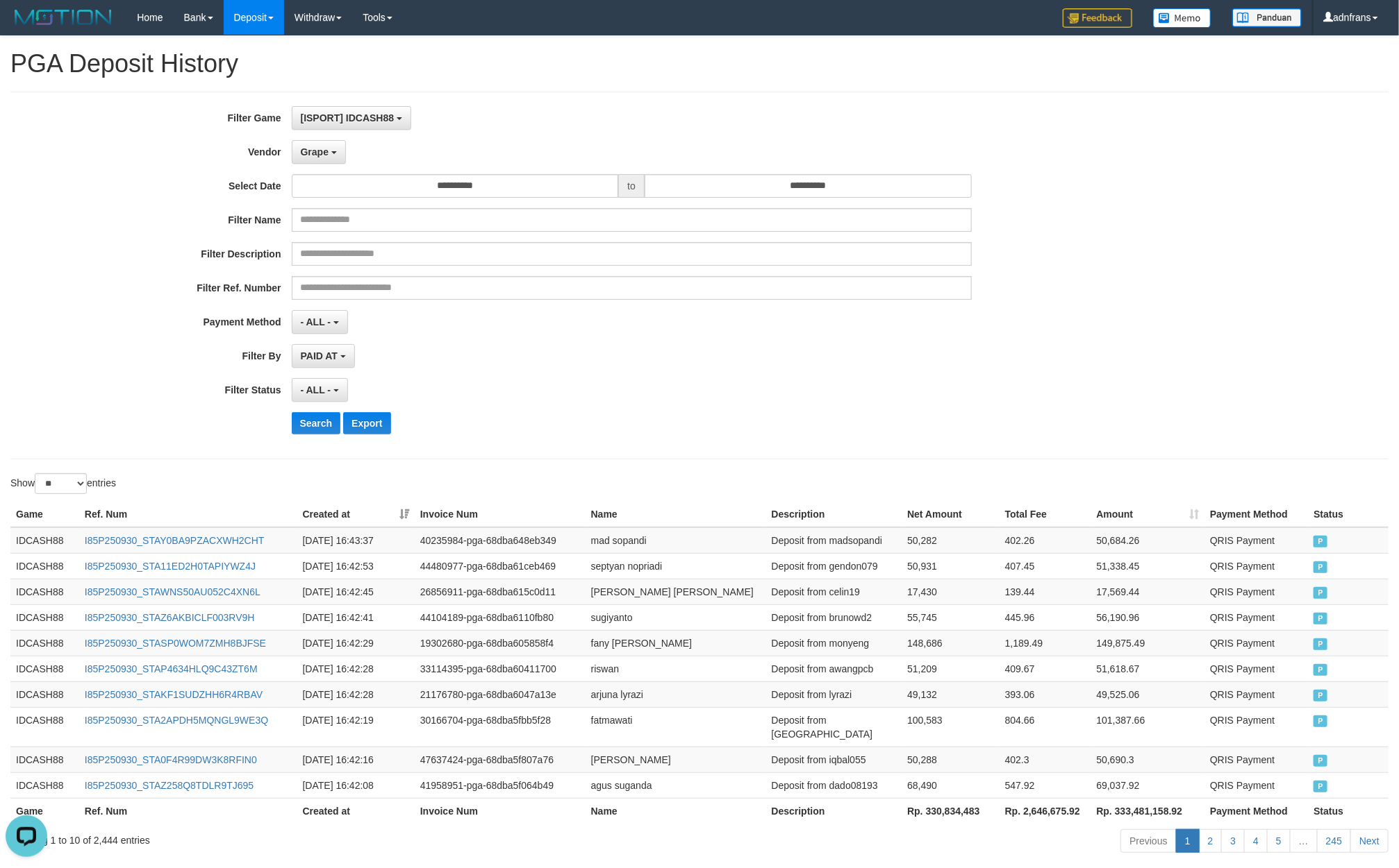
click at [943, 808] on th "Rp. 330,834,483" at bounding box center [950, 811] width 98 height 26
copy th "330,834,483"
click at [314, 154] on span "Grape" at bounding box center [314, 152] width 27 height 11
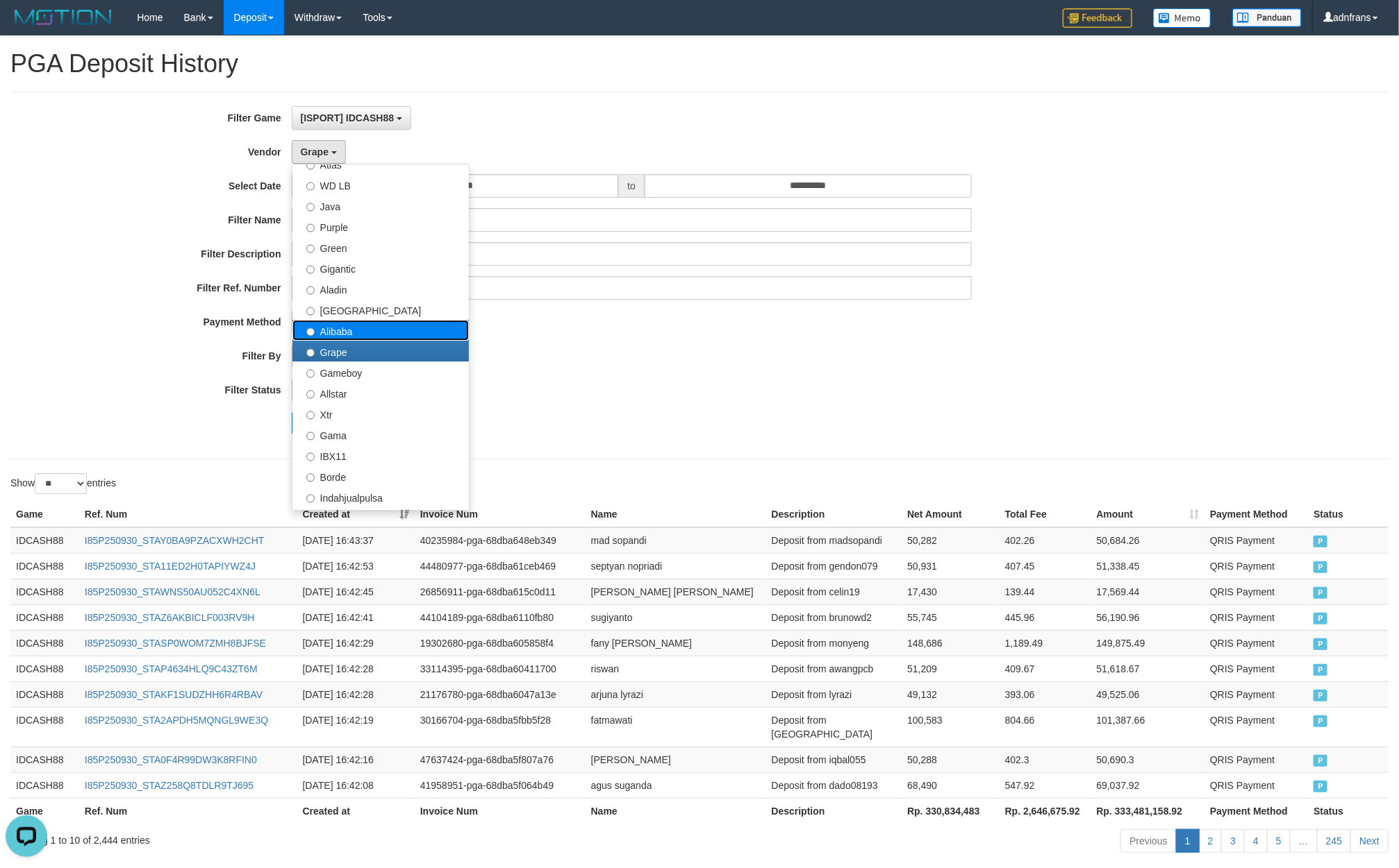
click at [361, 334] on label "Alibaba" at bounding box center [380, 330] width 176 height 21
select select "**********"
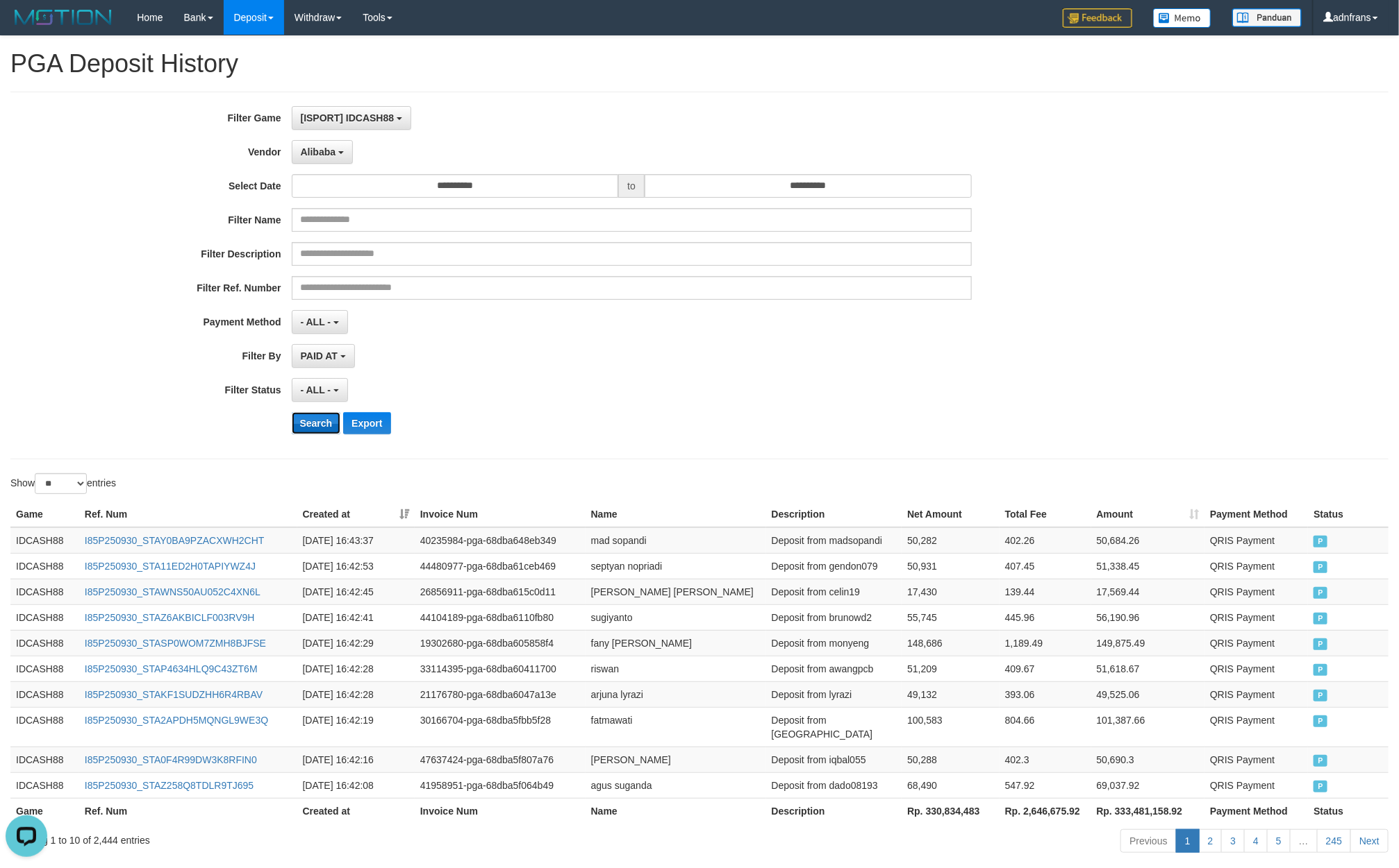
click at [318, 424] on button "Search" at bounding box center [316, 424] width 49 height 22
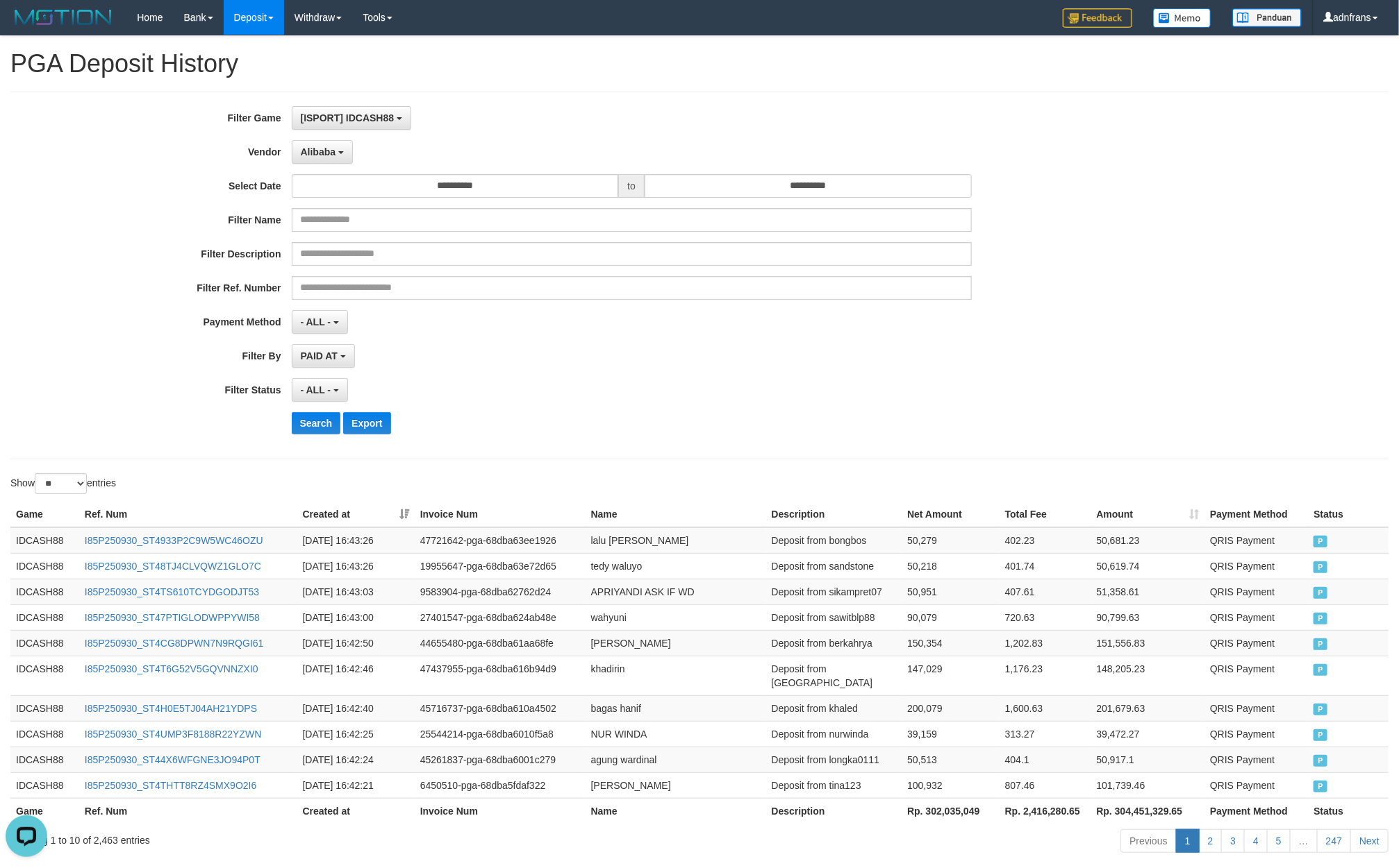
click at [951, 804] on th "Rp. 302,035,049" at bounding box center [950, 811] width 98 height 26
copy th "302,035,049"
